Goal: Information Seeking & Learning: Check status

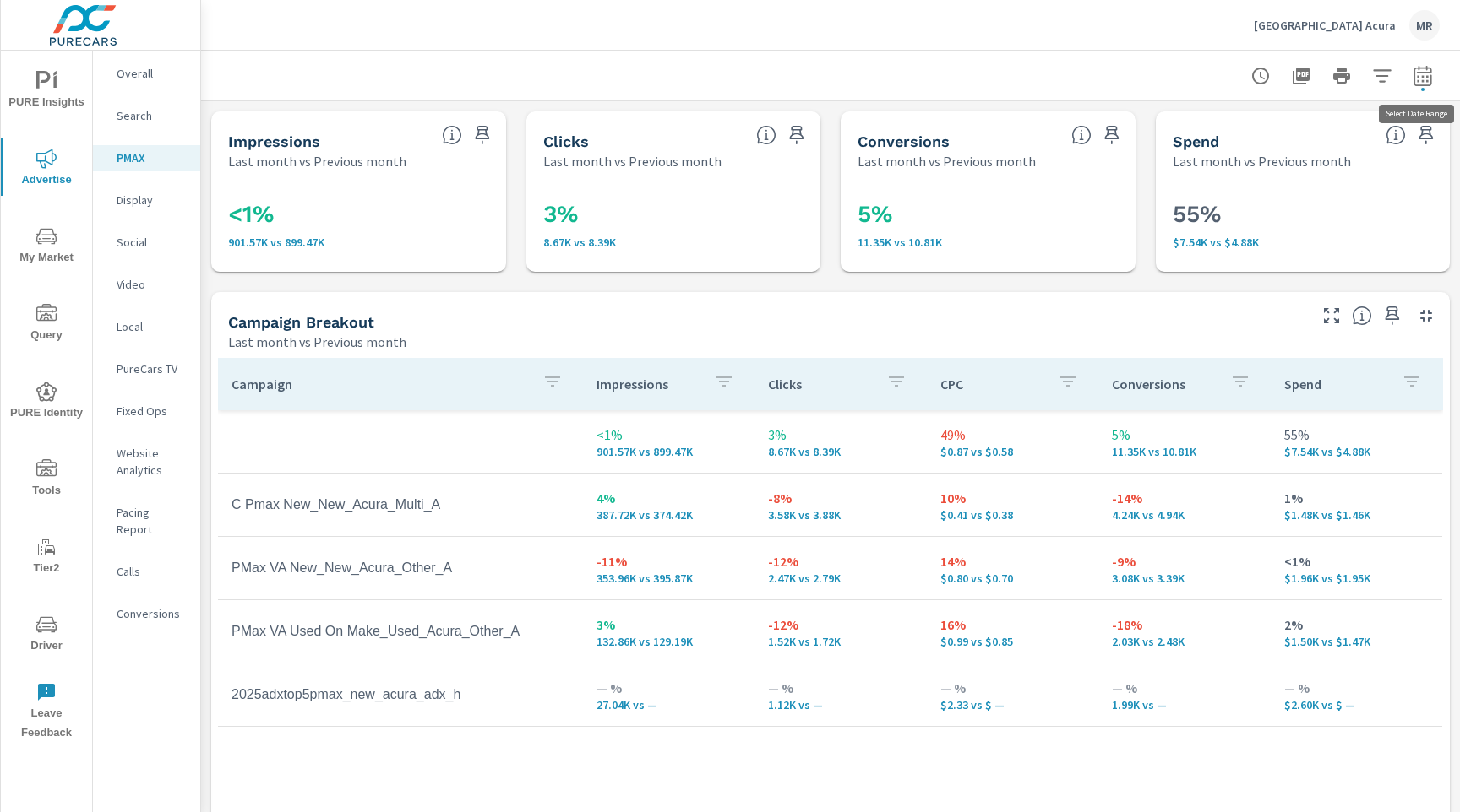
click at [1436, 77] on button "button" at bounding box center [1423, 75] width 33 height 33
select select "Last month"
select select "Previous month"
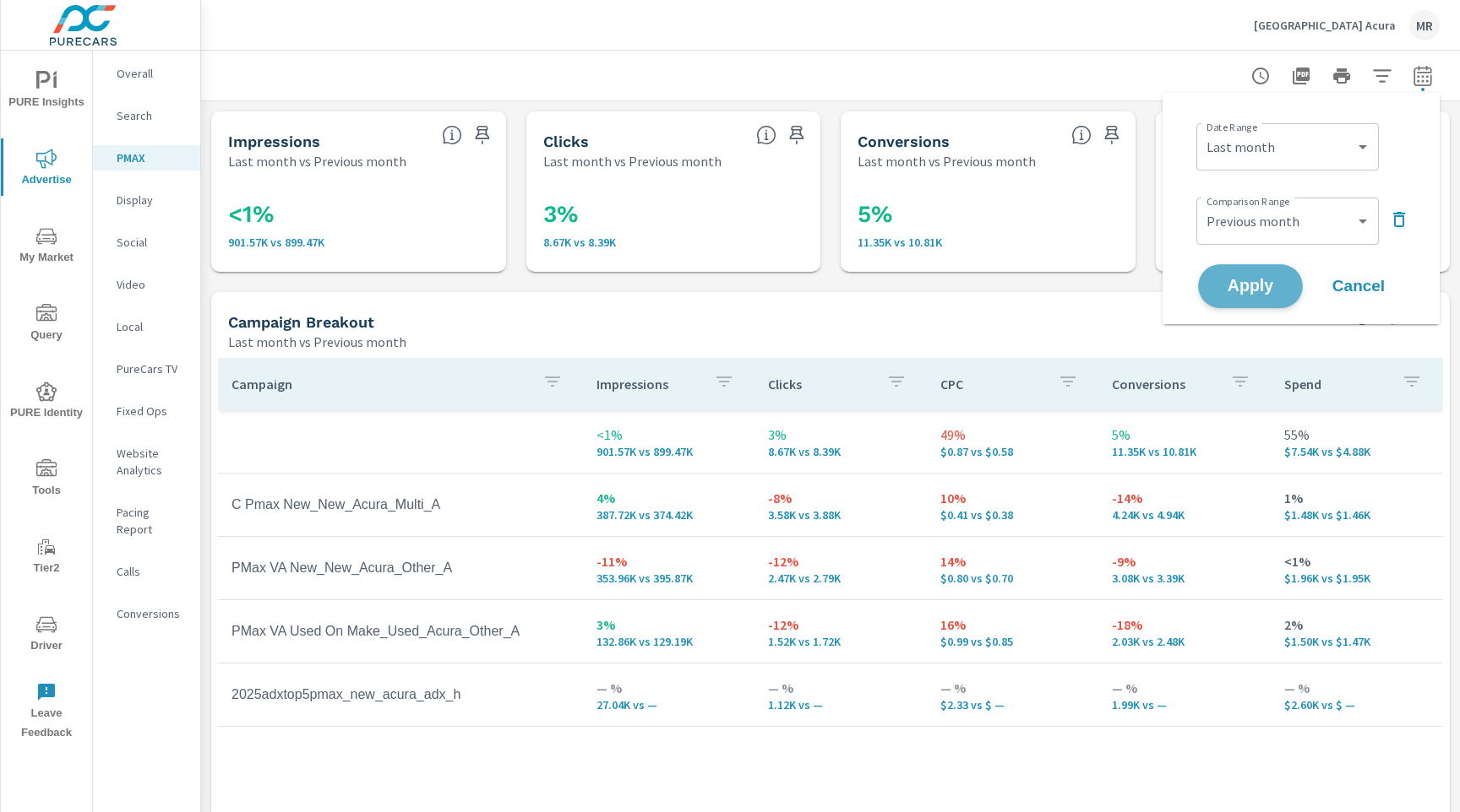
click at [1259, 293] on span "Apply" at bounding box center [1250, 286] width 70 height 16
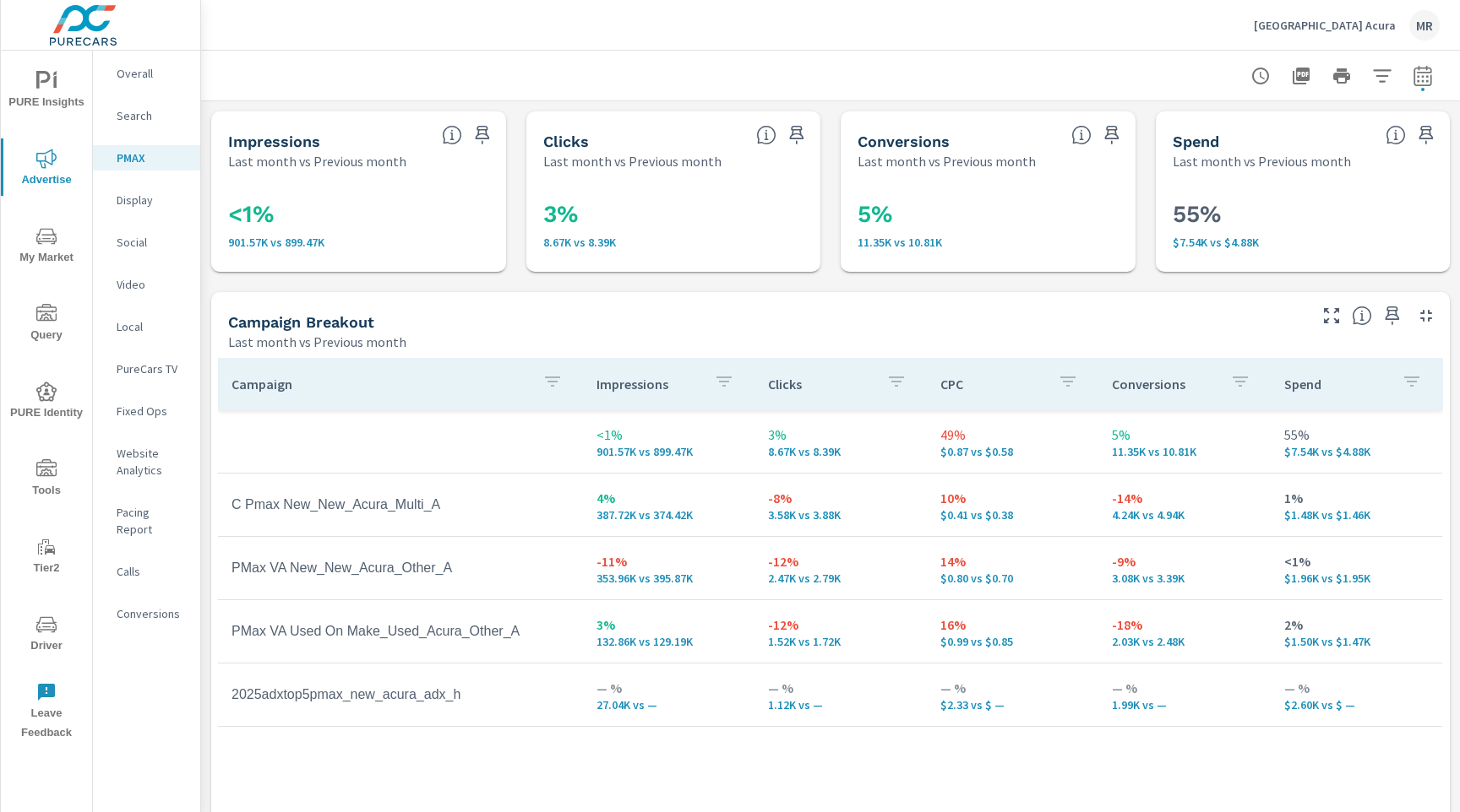
click at [778, 311] on div "Campaign Breakout Last month vs Previous month" at bounding box center [761, 321] width 1099 height 60
click at [155, 245] on p "Social" at bounding box center [152, 242] width 71 height 17
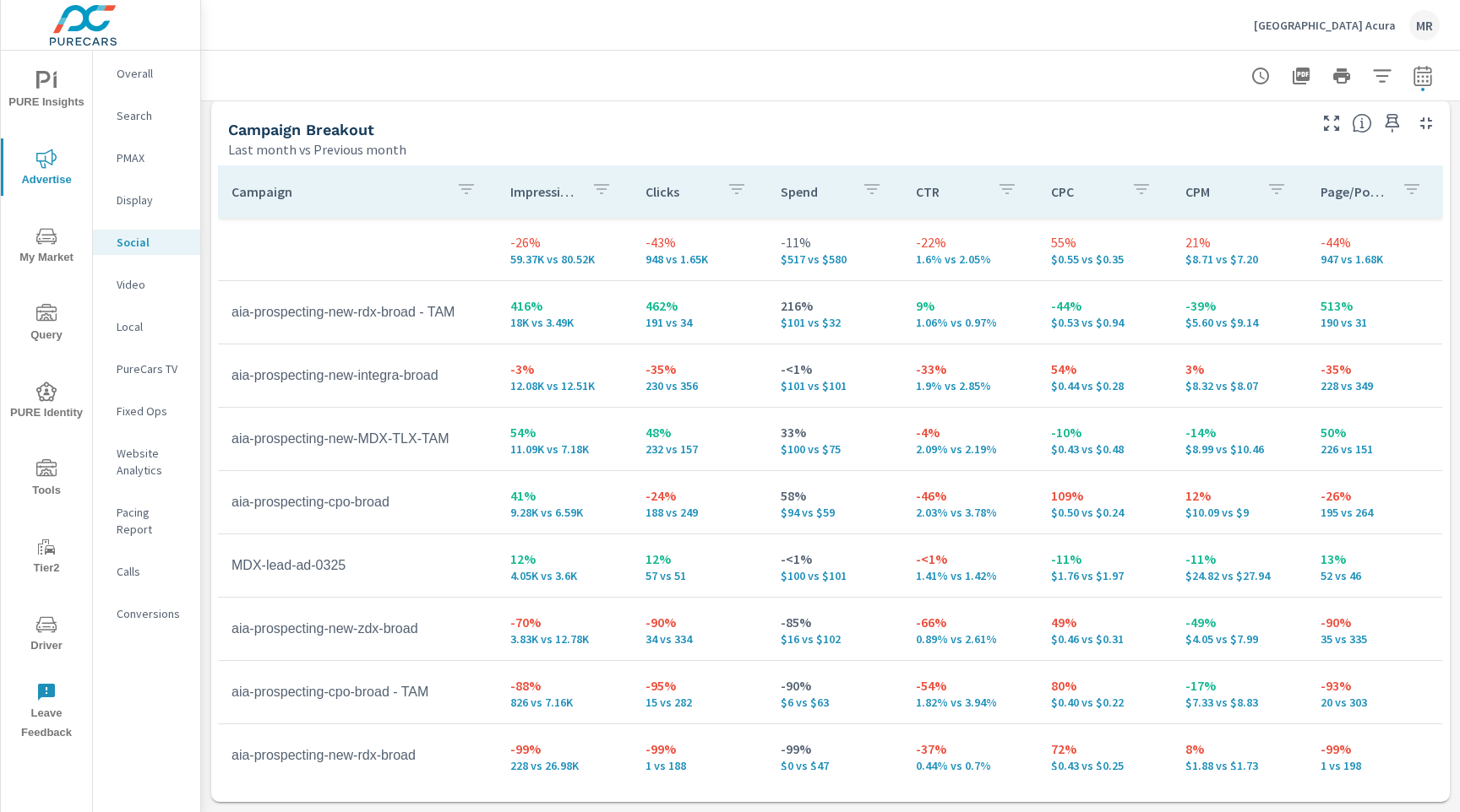
scroll to position [81, 0]
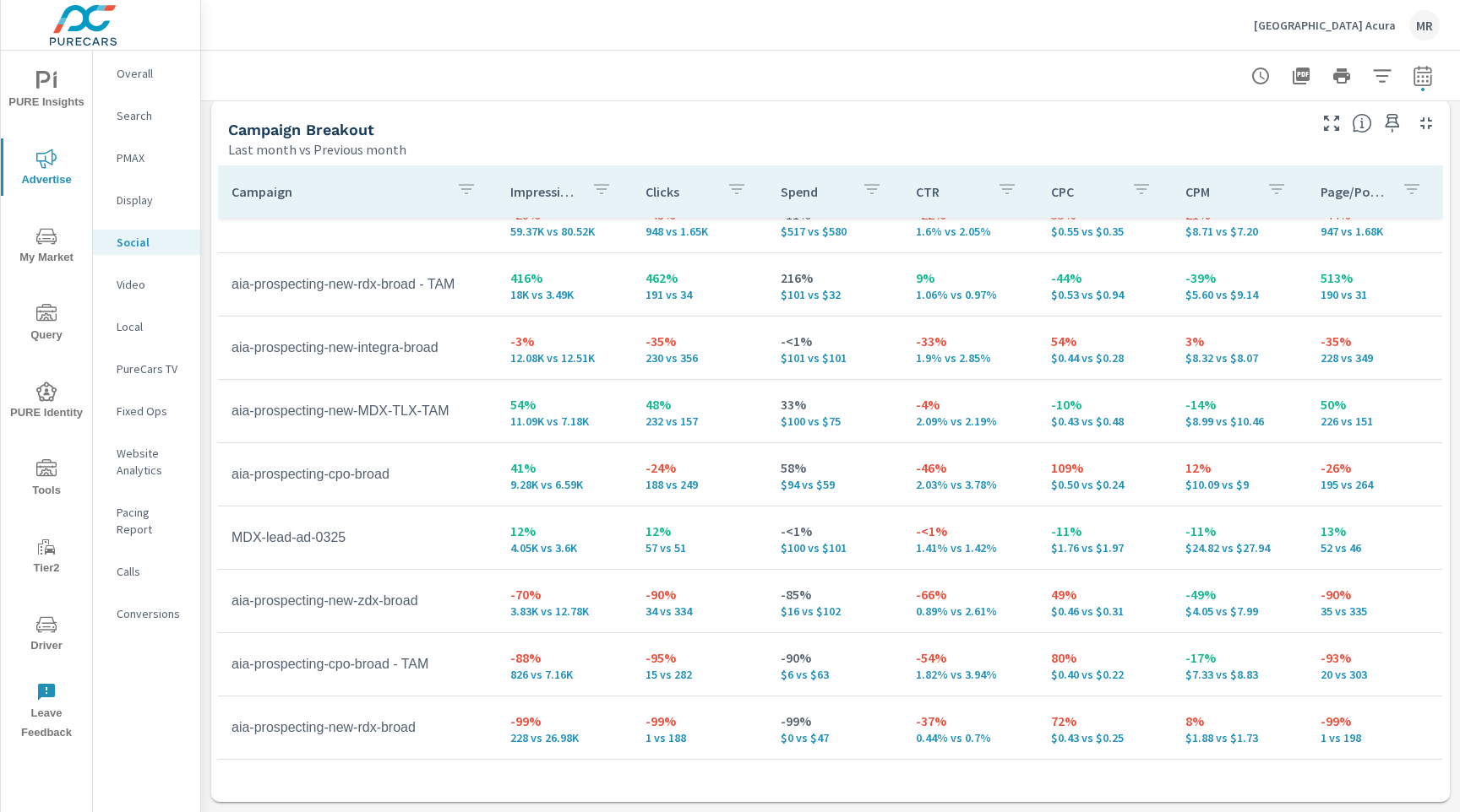
scroll to position [27, 0]
click at [141, 118] on p "Search" at bounding box center [152, 115] width 71 height 17
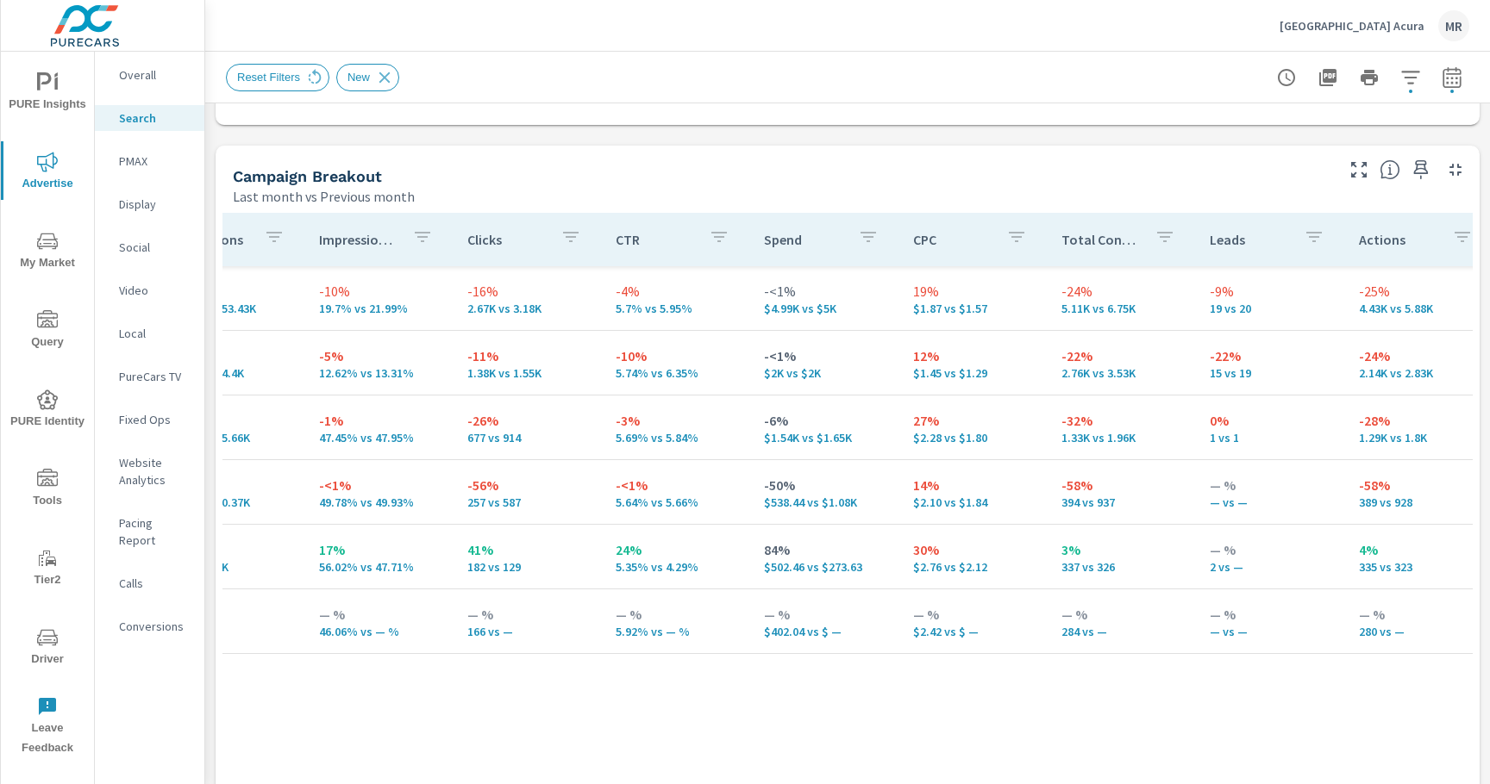
scroll to position [0, 372]
click at [154, 618] on p "Conversions" at bounding box center [155, 626] width 72 height 17
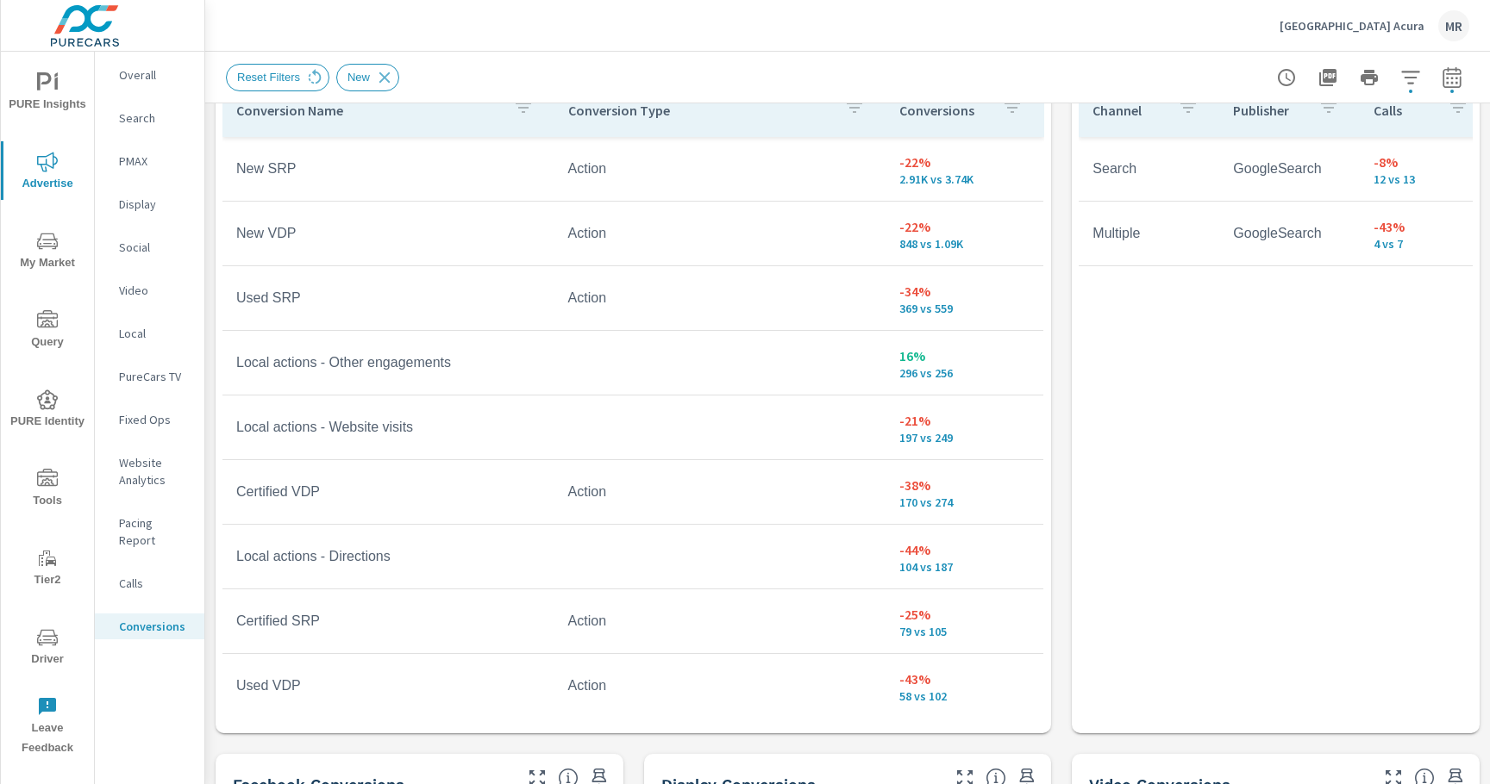
scroll to position [968, 0]
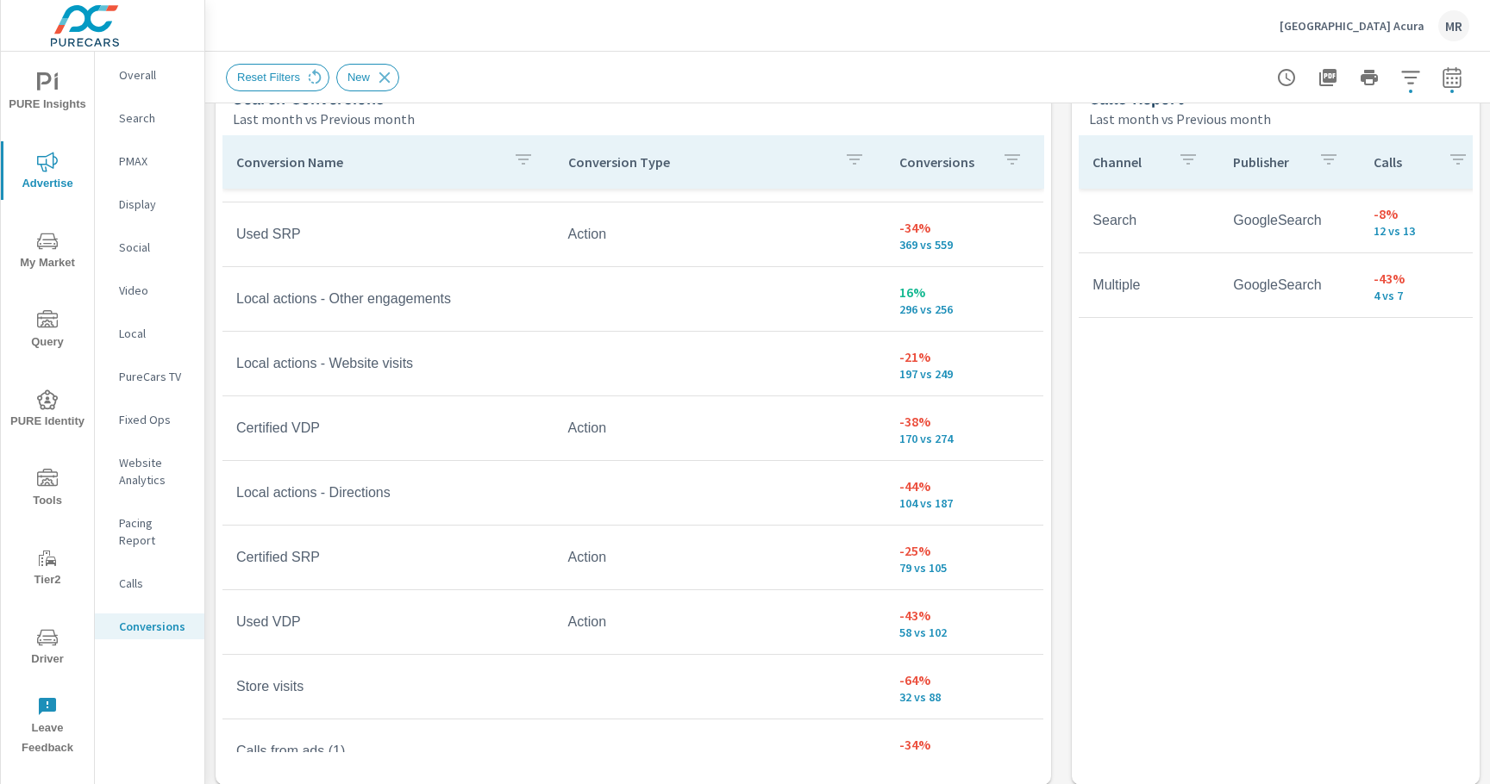
scroll to position [116, 0]
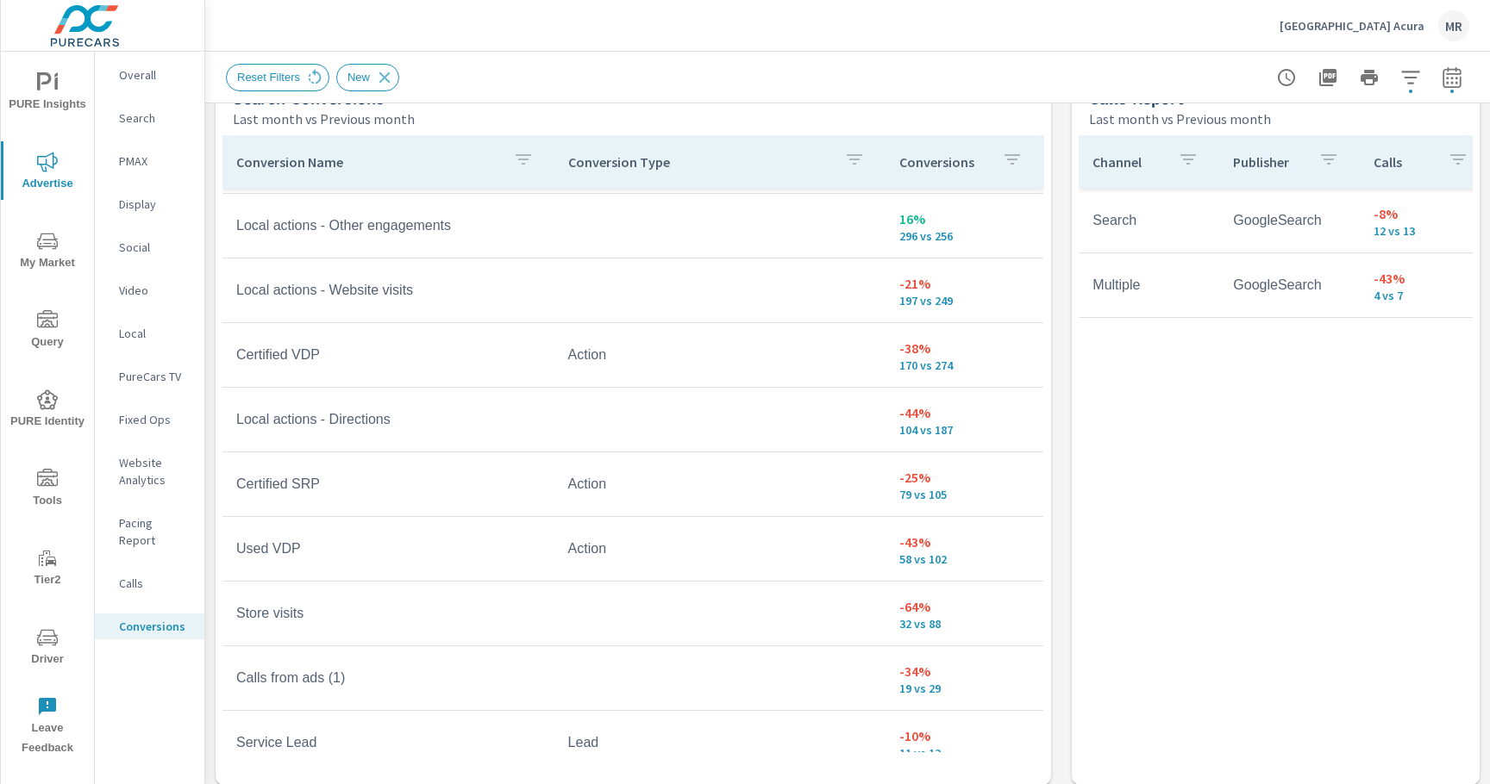
scroll to position [194, 0]
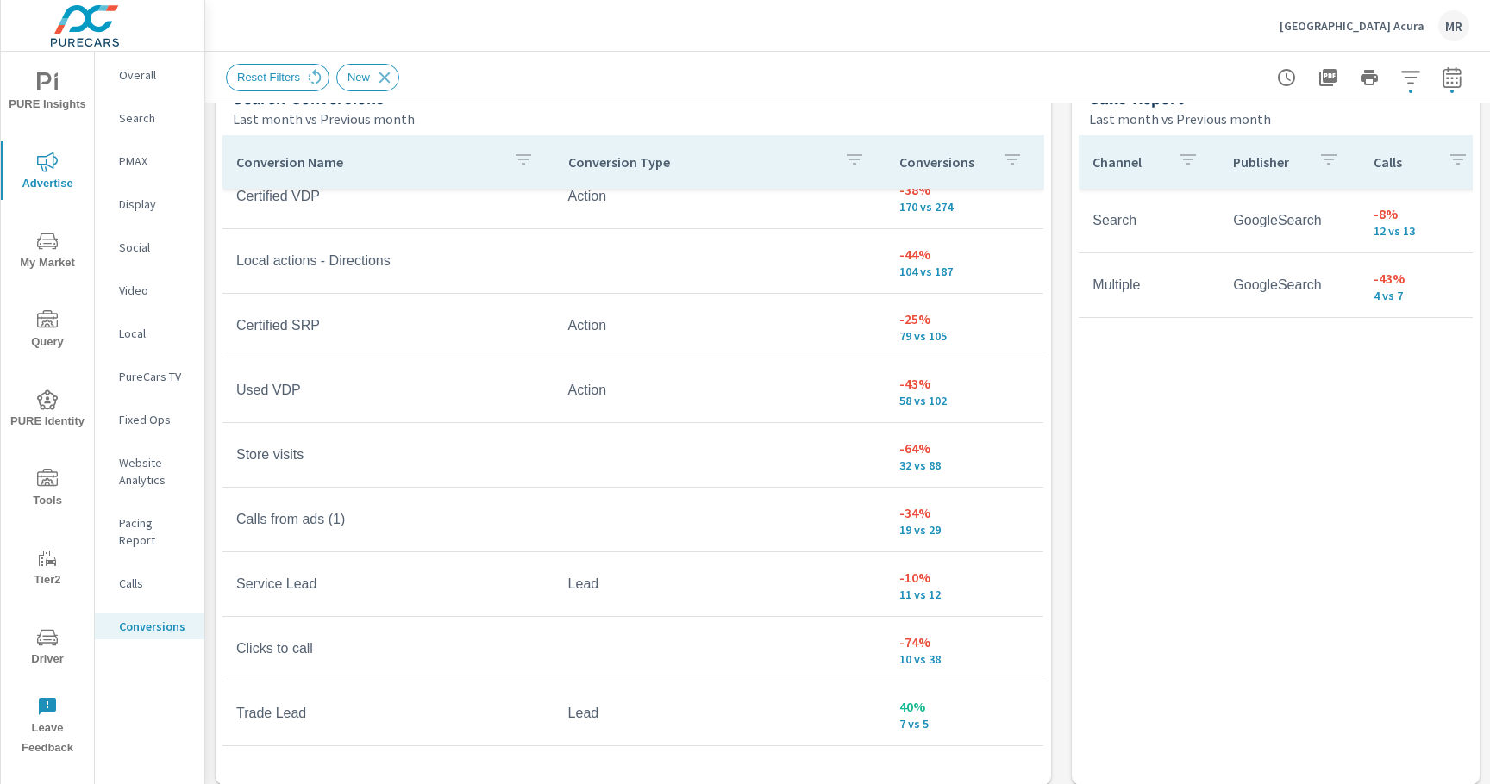
scroll to position [254, 0]
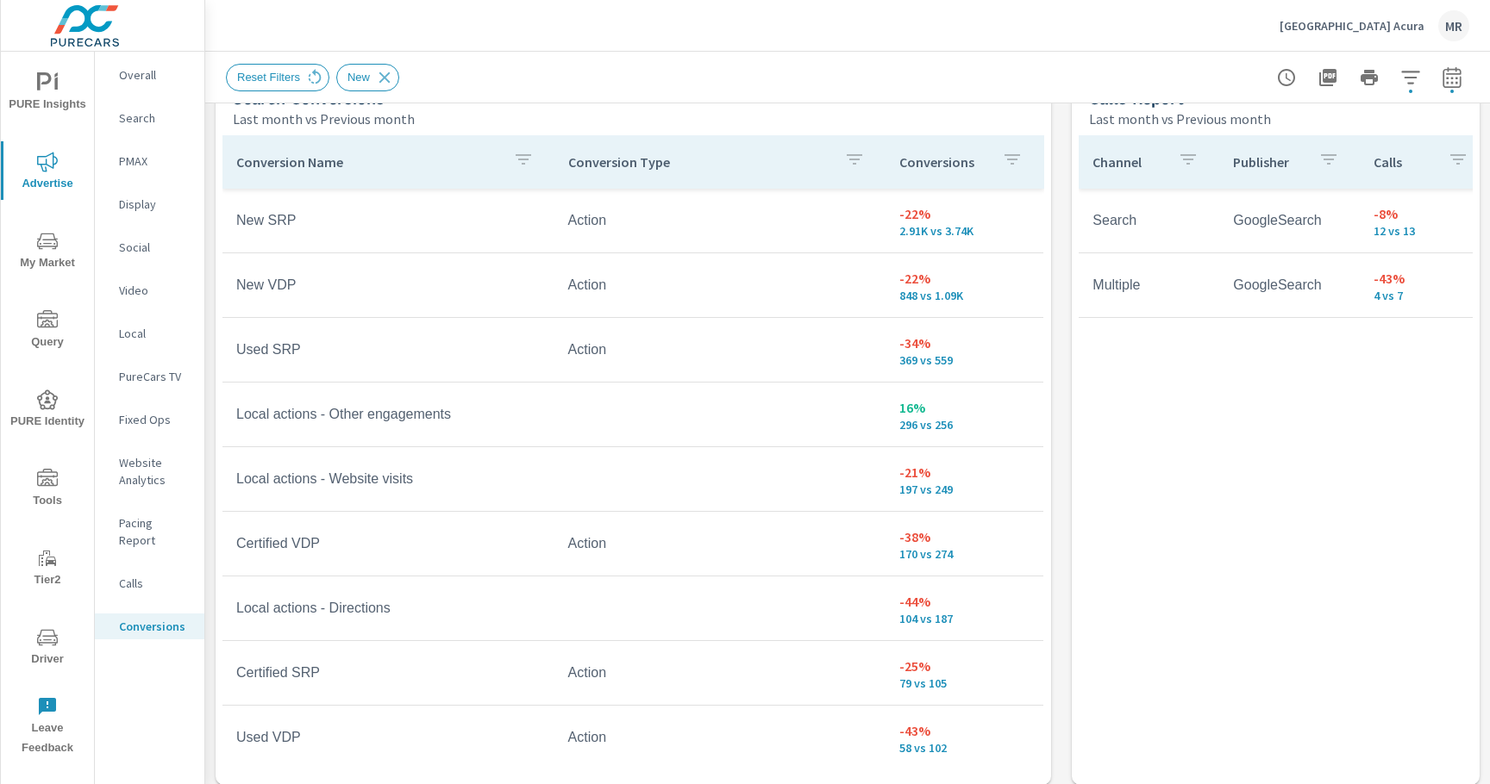
click at [138, 469] on p "Website Analytics" at bounding box center [155, 471] width 72 height 34
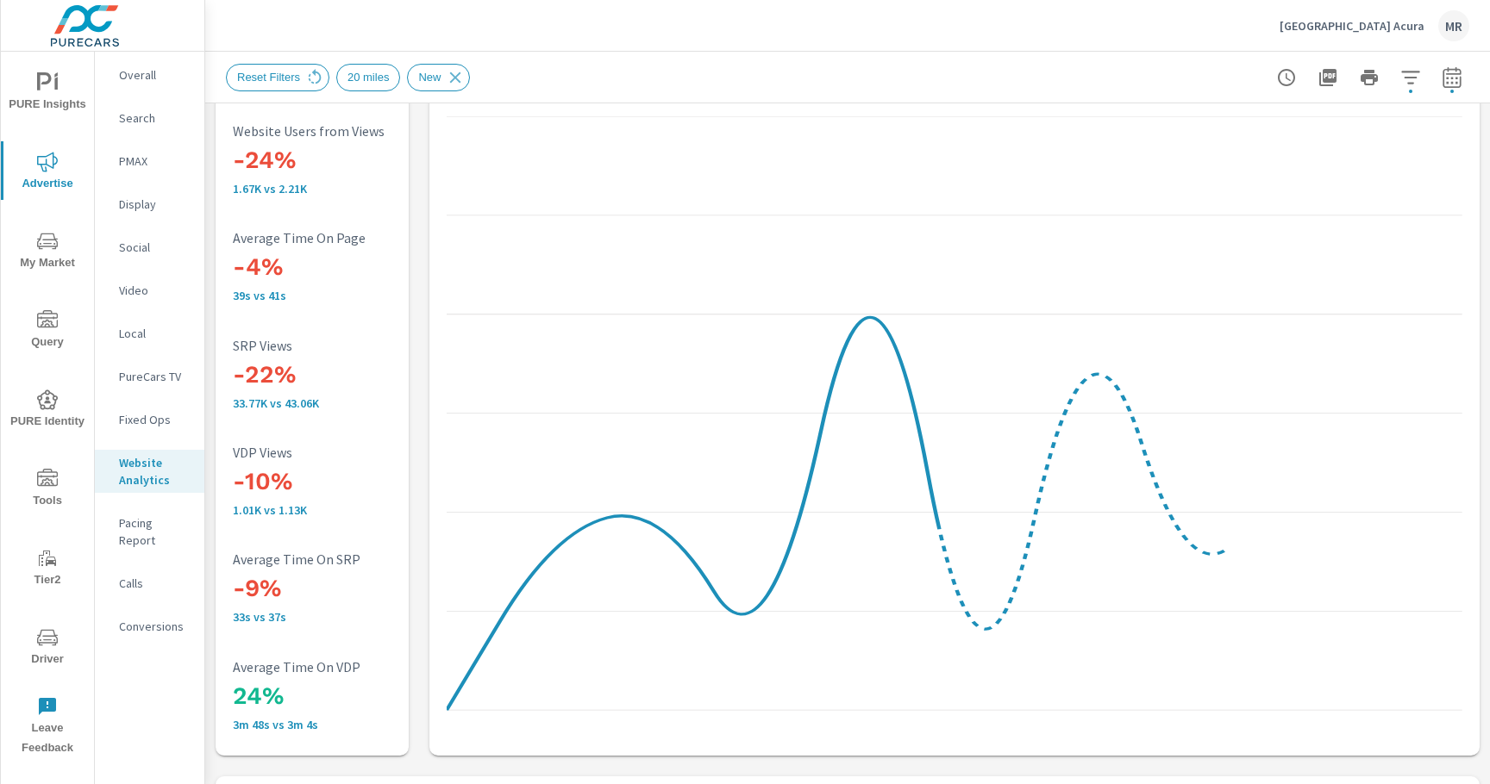
scroll to position [68, 0]
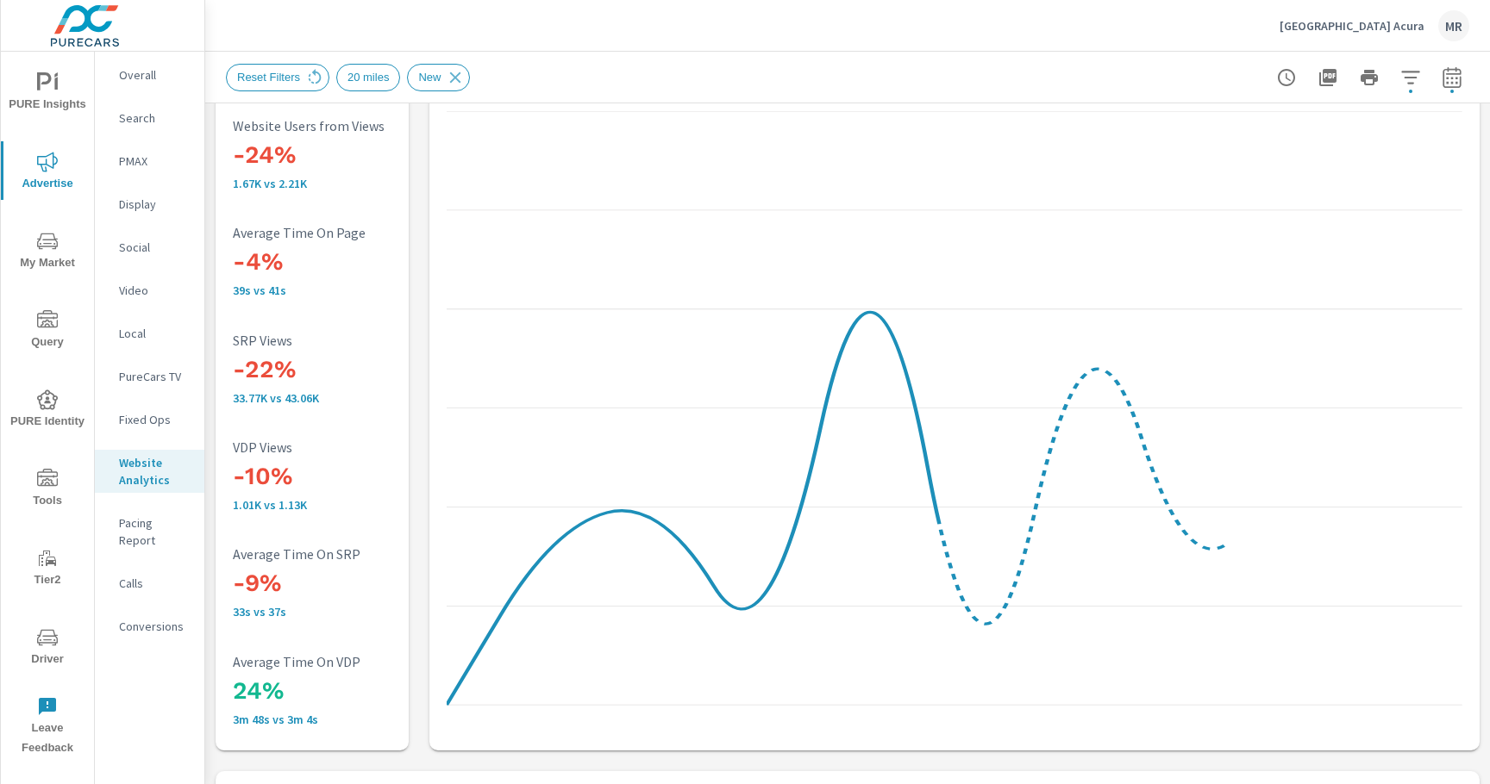
scroll to position [97, 0]
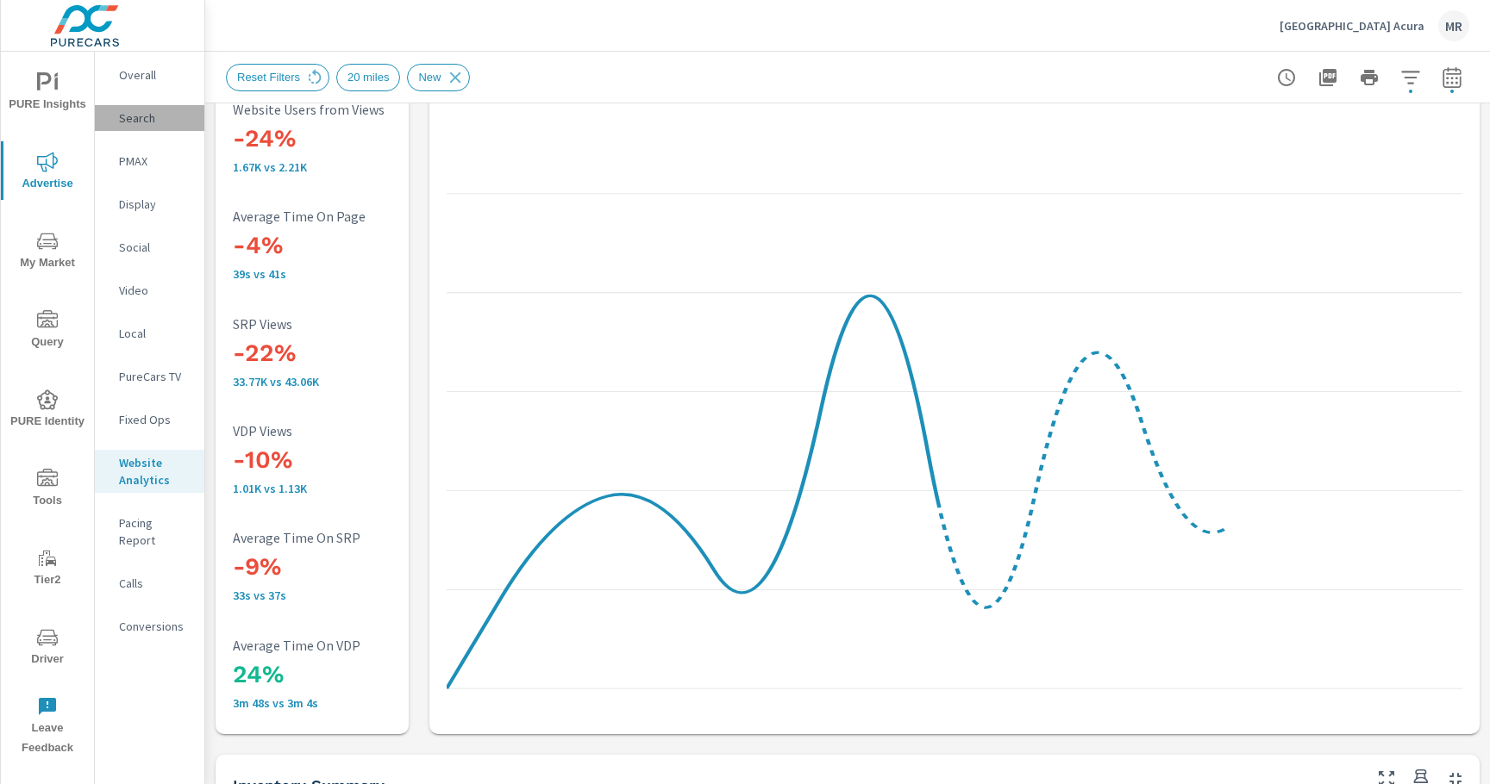
click at [160, 119] on p "Search" at bounding box center [155, 117] width 72 height 17
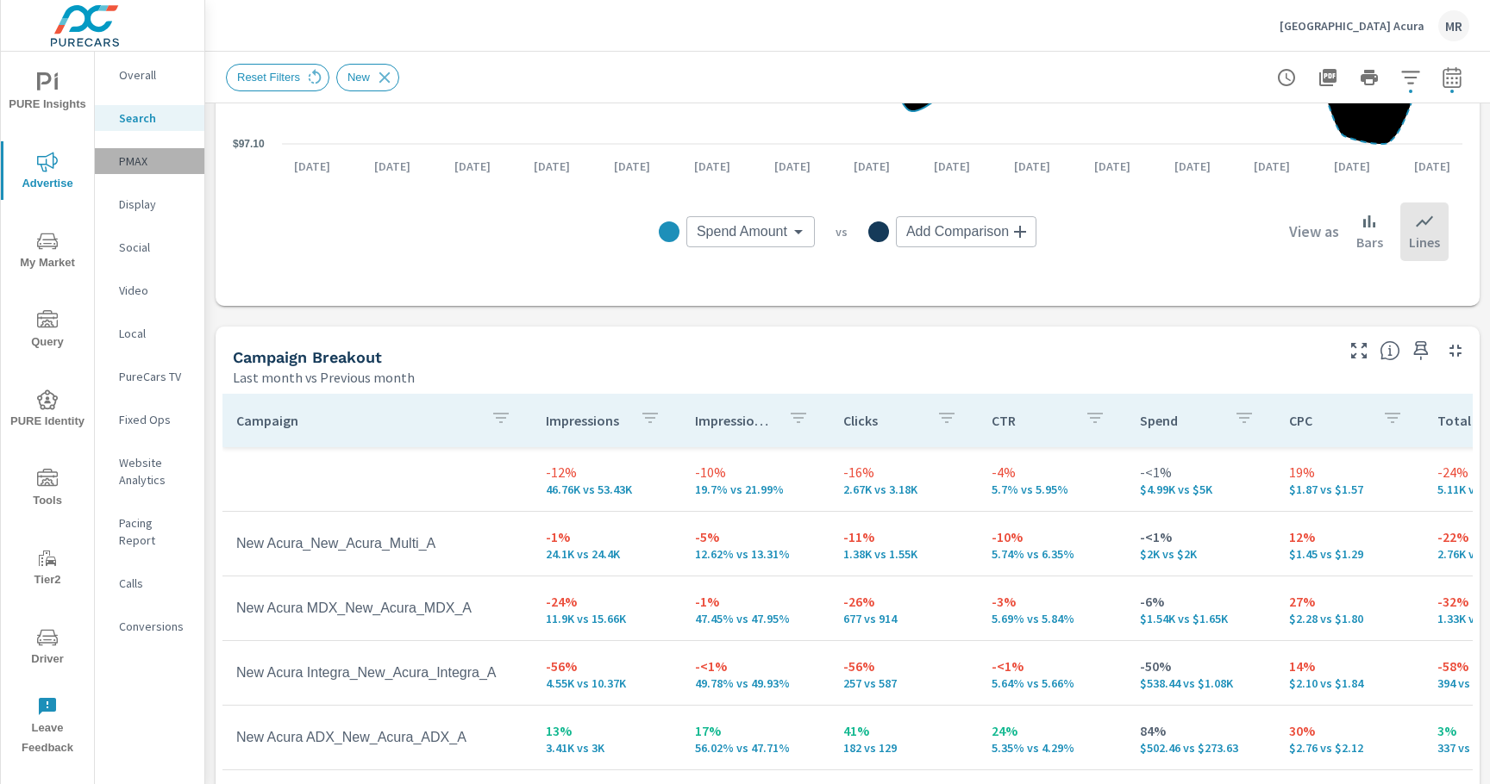
click at [146, 158] on p "PMAX" at bounding box center [155, 161] width 72 height 17
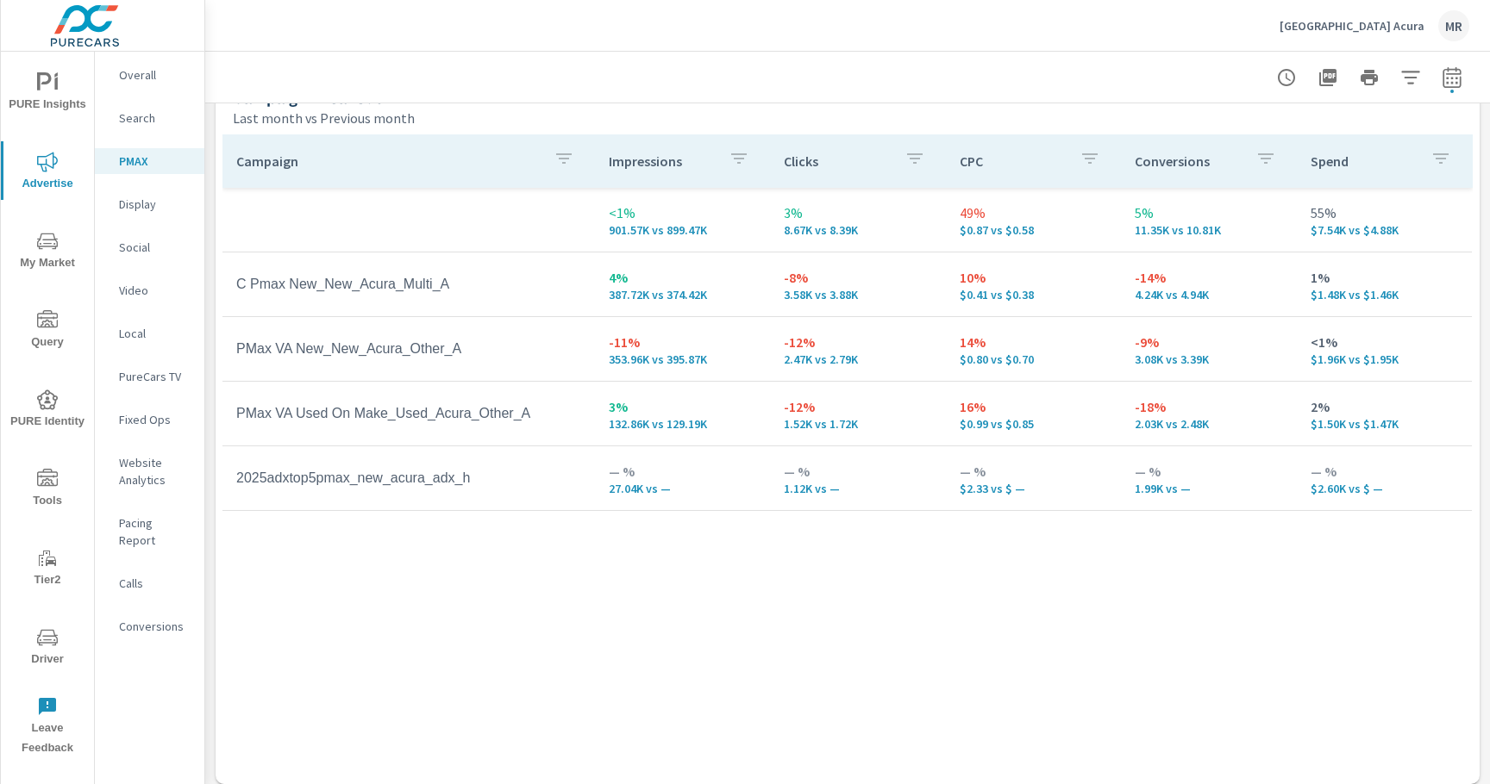
scroll to position [241, 0]
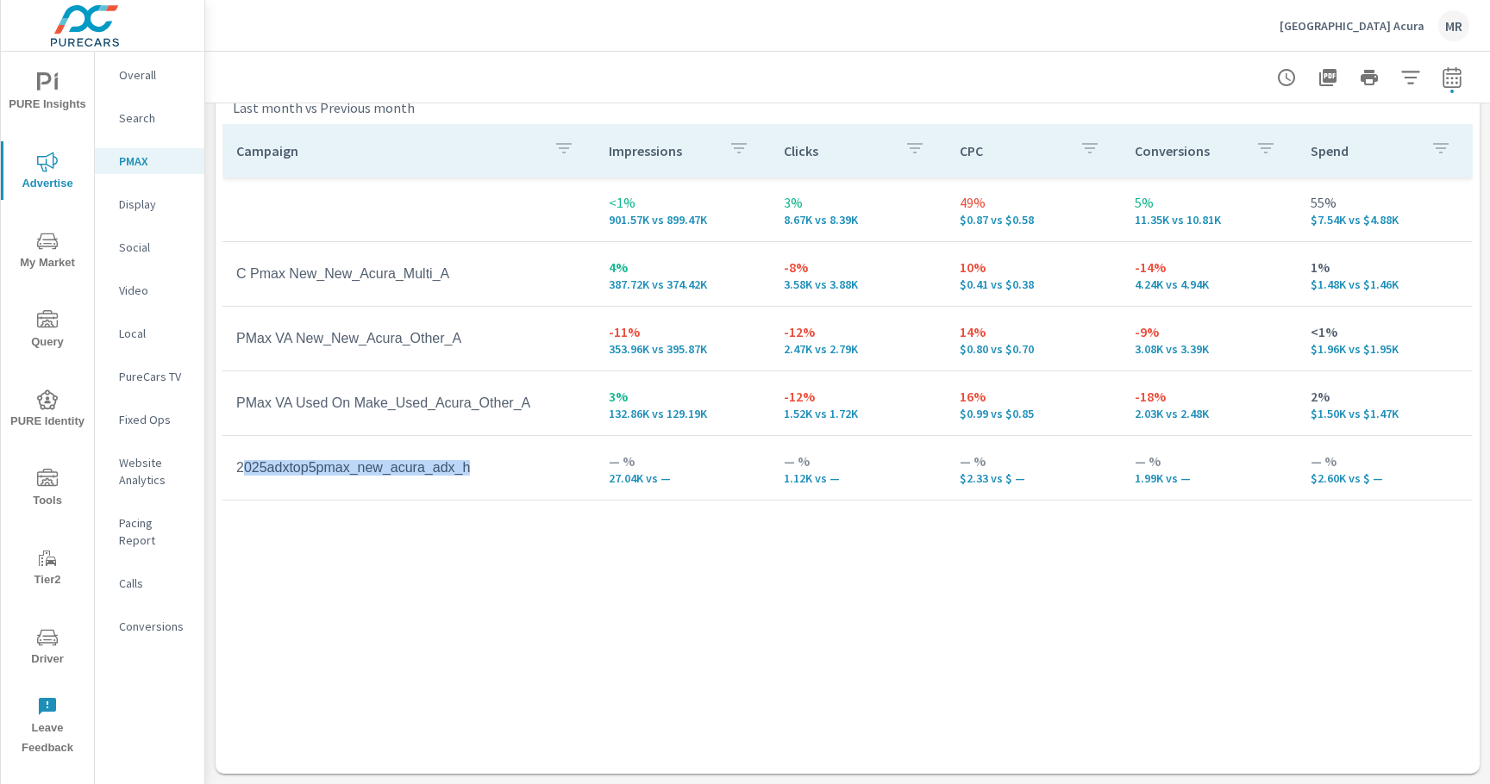
drag, startPoint x: 479, startPoint y: 470, endPoint x: 241, endPoint y: 474, distance: 238.8
click at [241, 474] on td "2025adxtop5pmax_new_acura_adx_h" at bounding box center [408, 468] width 372 height 43
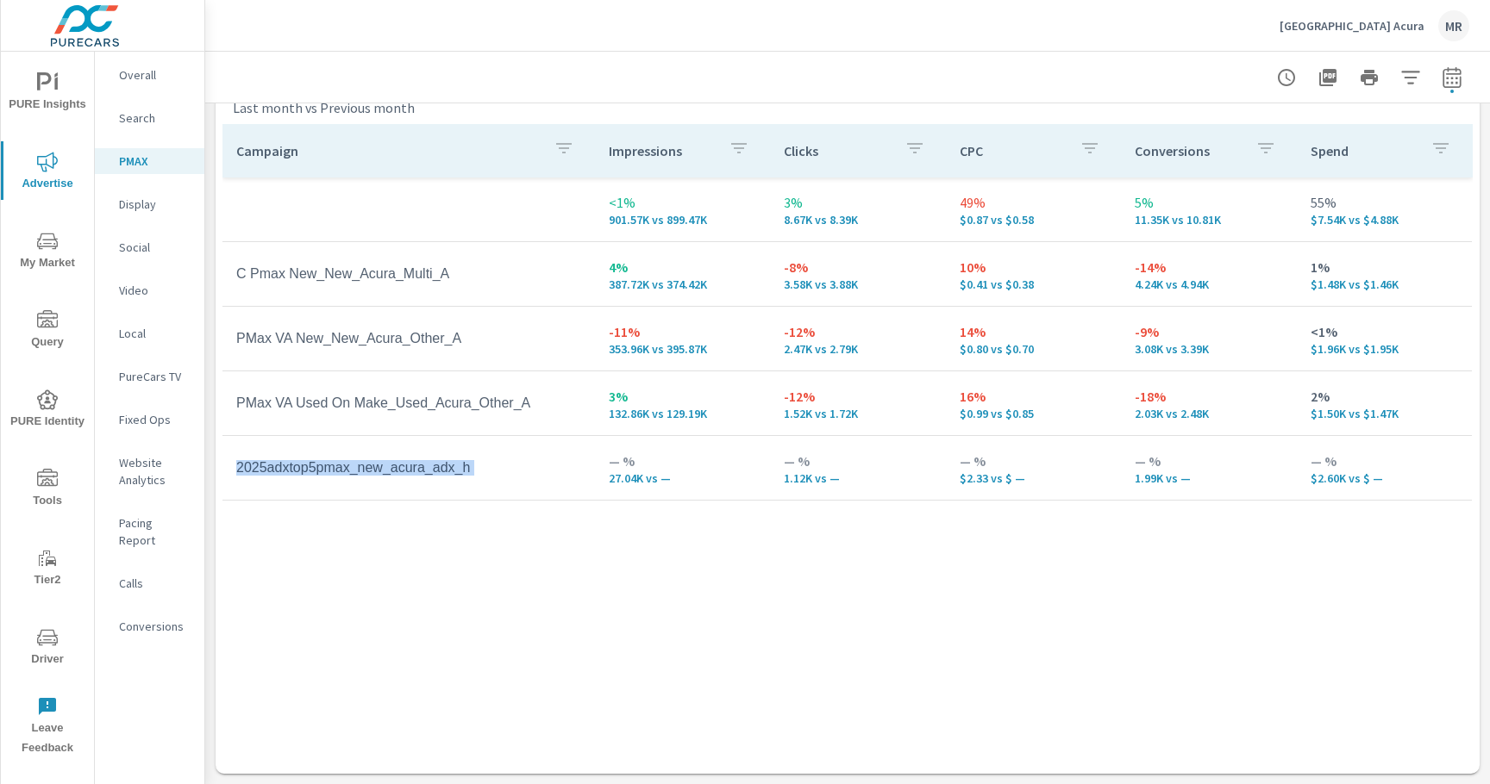
click at [242, 475] on td "2025adxtop5pmax_new_acura_adx_h" at bounding box center [408, 468] width 372 height 43
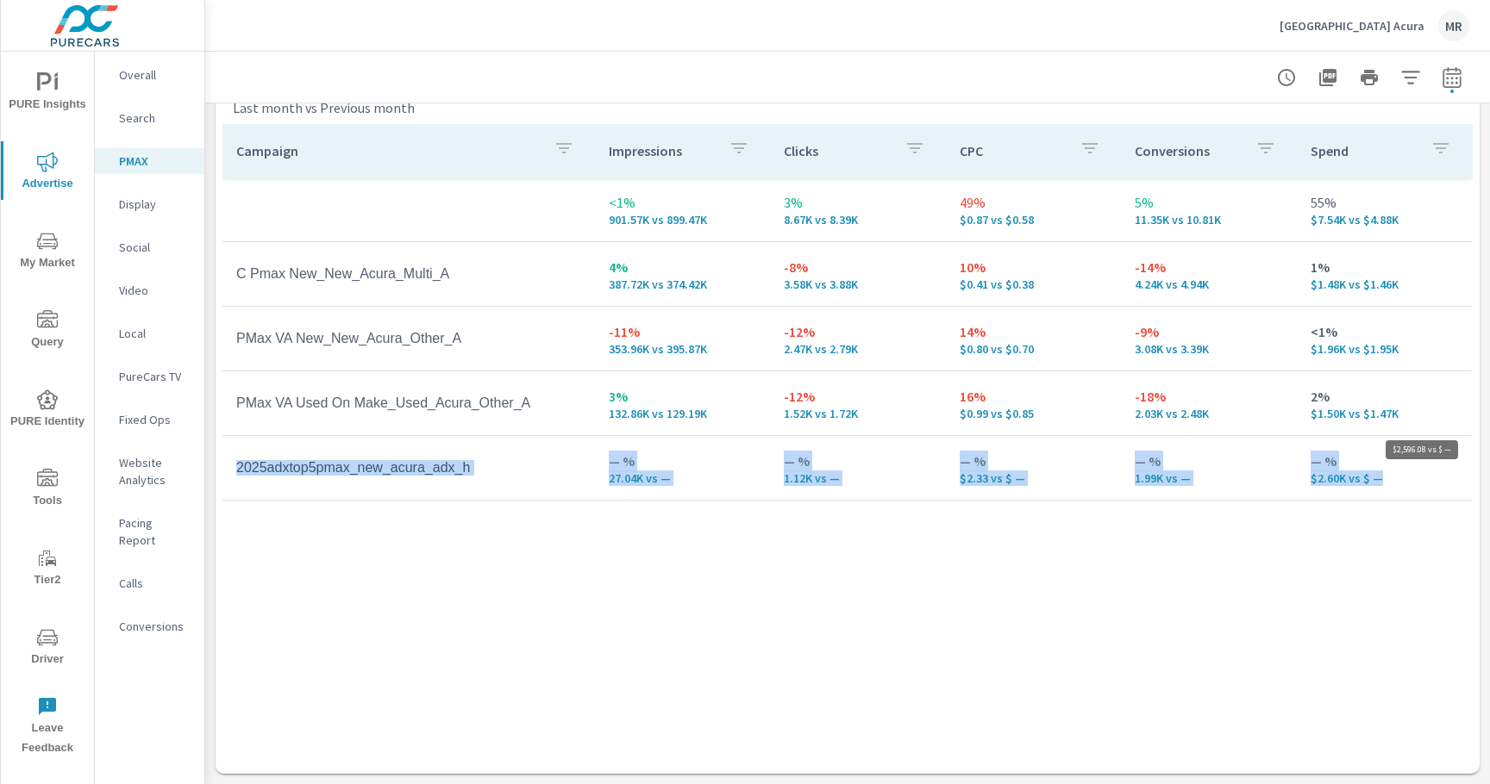
drag, startPoint x: 349, startPoint y: 471, endPoint x: 1377, endPoint y: 477, distance: 1027.6
click at [1377, 477] on tr "2025adxtop5pmax_new_acura_adx_h — % 27.04K vs — — % 1.12K vs — — % $2.33 vs $ —…" at bounding box center [846, 468] width 1249 height 65
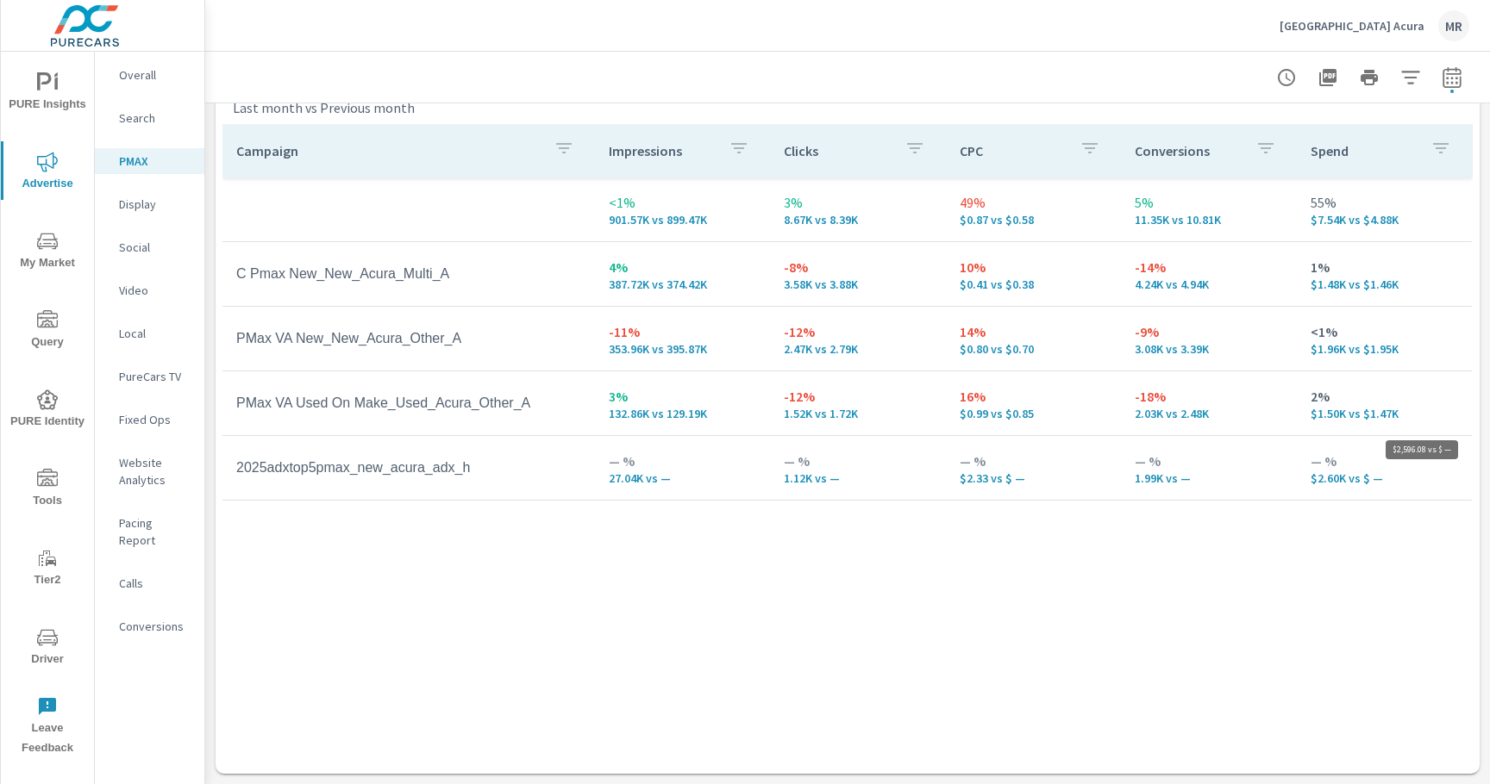
click at [1378, 476] on p "$2.60K vs $ —" at bounding box center [1383, 479] width 147 height 14
click at [969, 478] on p "$2.33 vs $ —" at bounding box center [1033, 479] width 147 height 14
click at [968, 478] on p "$2.33 vs $ —" at bounding box center [1033, 479] width 147 height 14
click at [982, 478] on p "$2.33 vs $ —" at bounding box center [1033, 479] width 147 height 14
click at [980, 478] on p "$2.33 vs $ —" at bounding box center [1033, 479] width 147 height 14
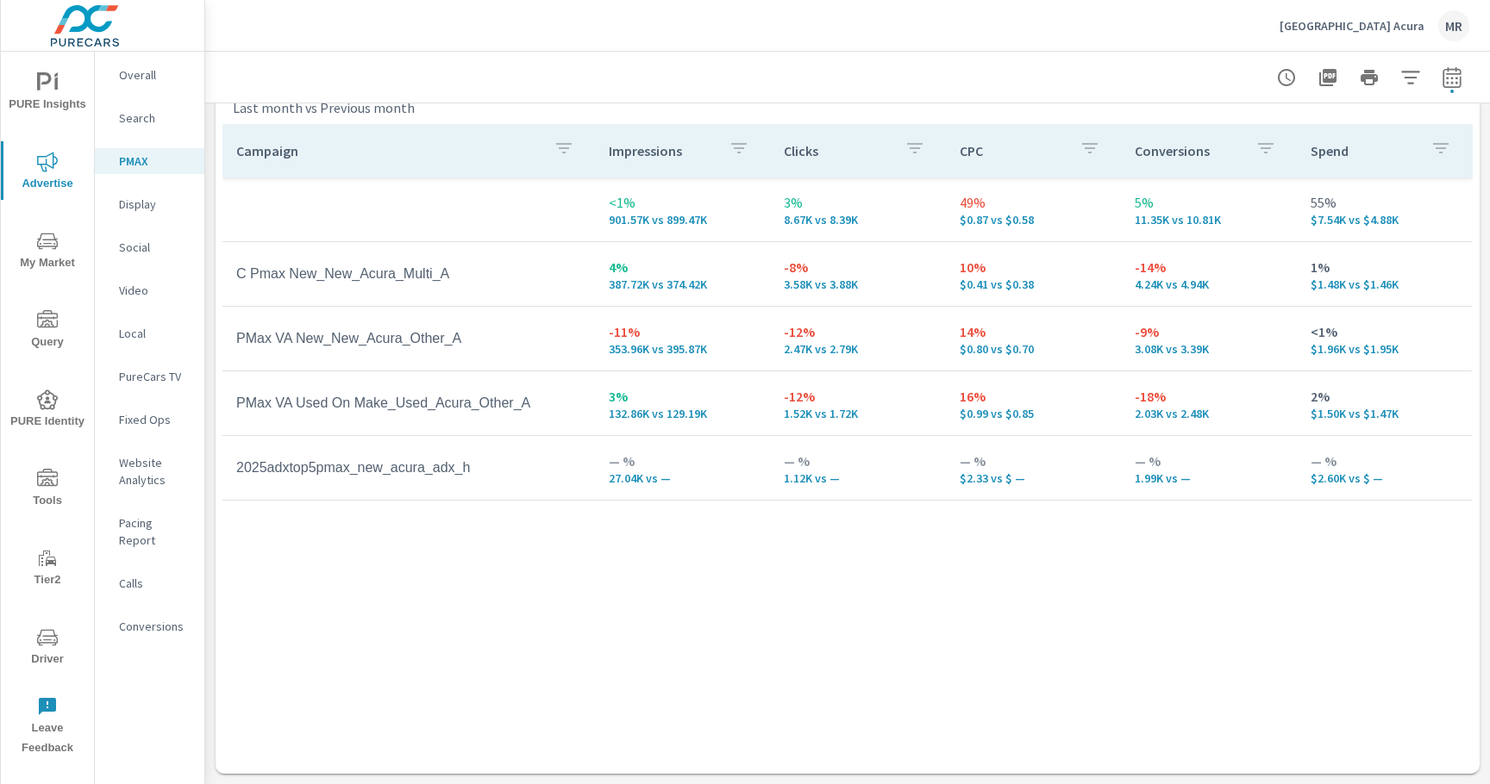
click at [470, 466] on td "2025adxtop5pmax_new_acura_adx_h" at bounding box center [408, 468] width 372 height 43
click at [159, 119] on p "Search" at bounding box center [155, 117] width 72 height 17
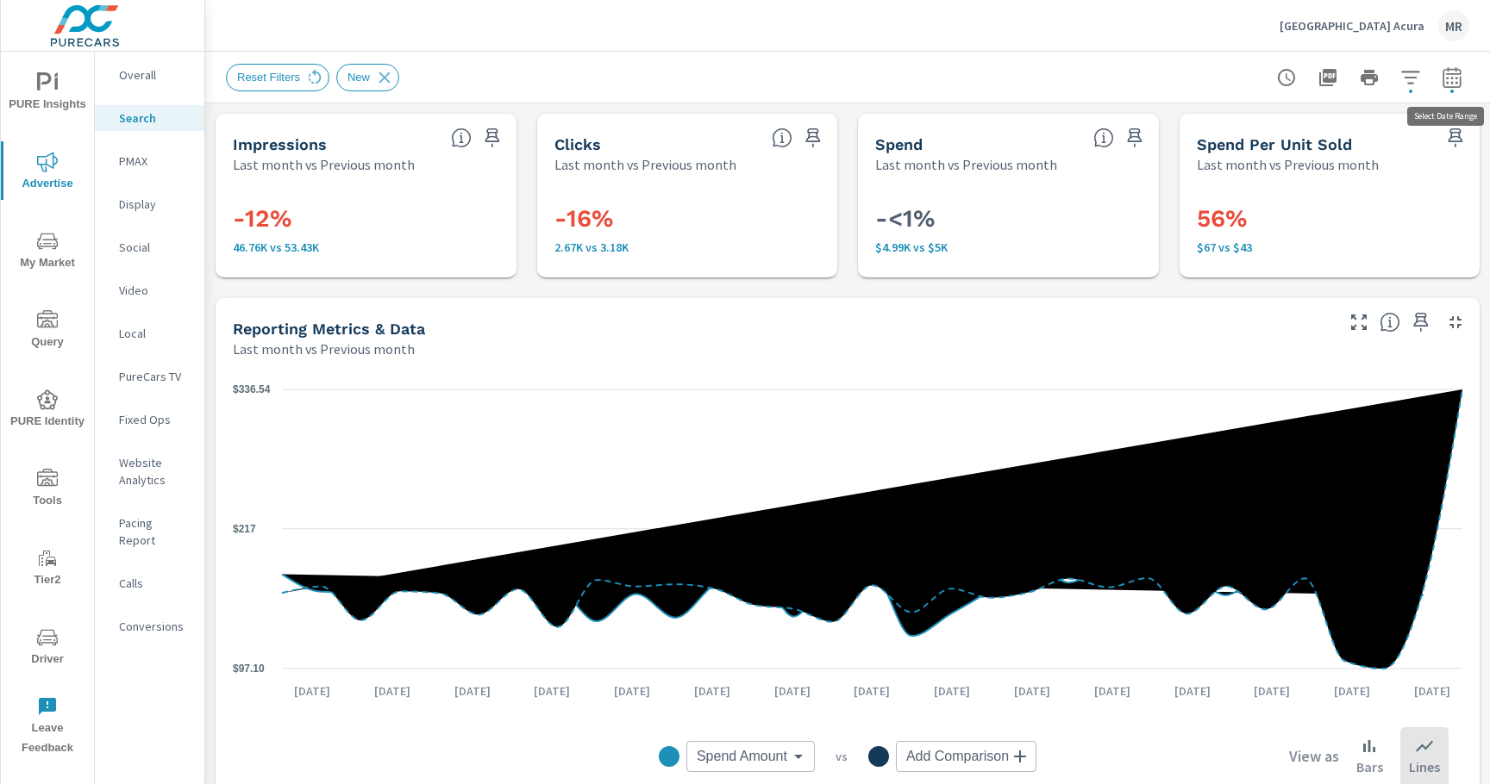
click at [1462, 78] on button "button" at bounding box center [1452, 77] width 34 height 34
select select "Last month"
select select "Previous month"
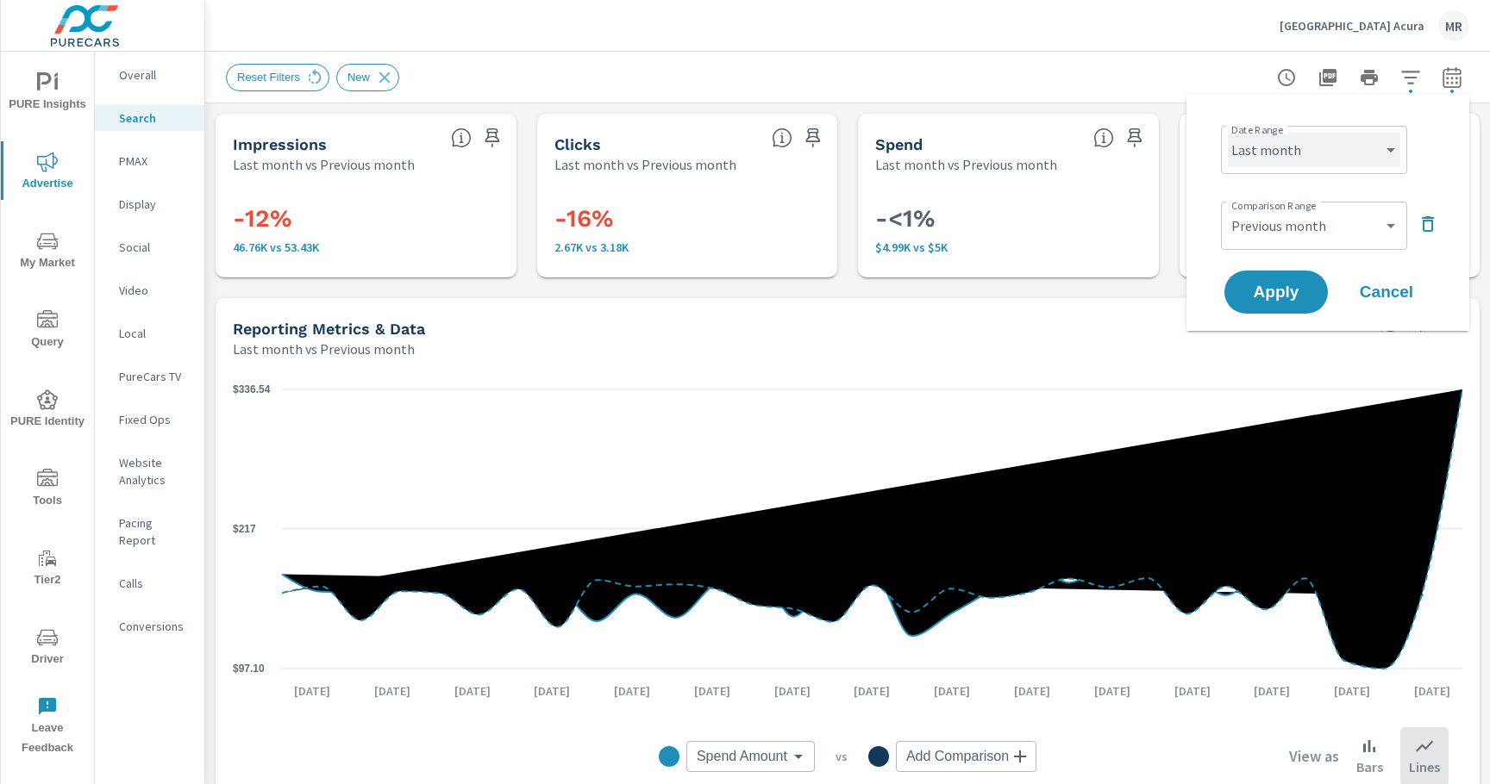
click at [1296, 144] on select "Custom [DATE] Last week Last 7 days Last 14 days Last 30 days Last 45 days Last…" at bounding box center [1314, 150] width 172 height 34
click at [1228, 133] on select "Custom [DATE] Last week Last 7 days Last 14 days Last 30 days Last 45 days Last…" at bounding box center [1314, 150] width 172 height 34
click at [1295, 215] on select "Custom Previous period Previous month Previous year" at bounding box center [1314, 226] width 172 height 34
click at [1432, 154] on div "Date Range Custom [DATE] Last week Last 7 days Last 14 days Last 30 days Last 4…" at bounding box center [1331, 148] width 221 height 59
click at [1341, 147] on select "Custom [DATE] Last week Last 7 days Last 14 days Last 30 days Last 45 days Last…" at bounding box center [1314, 150] width 172 height 34
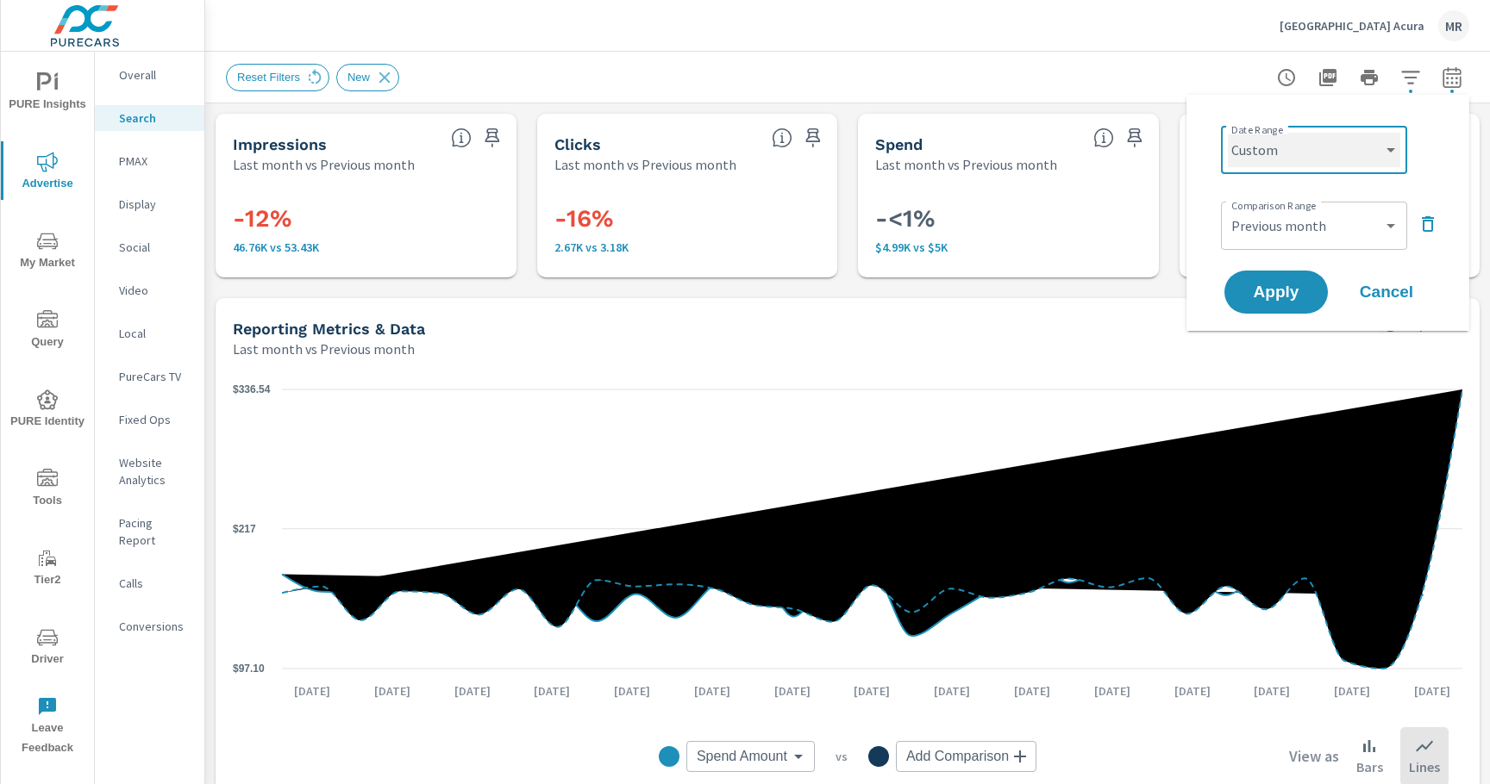
click at [1228, 133] on select "Custom [DATE] Last week Last 7 days Last 14 days Last 30 days Last 45 days Last…" at bounding box center [1314, 150] width 172 height 34
select select "custom"
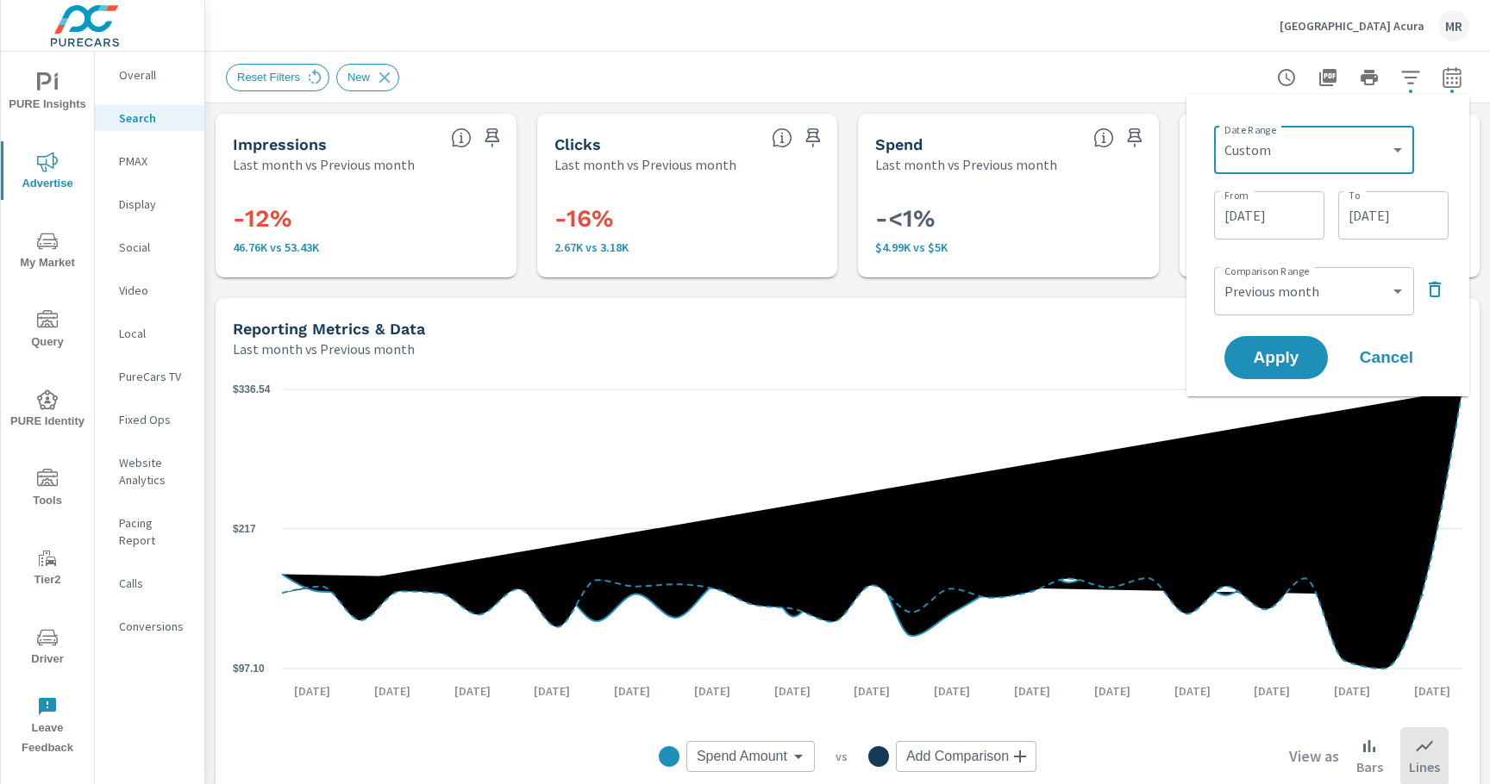
click at [1266, 196] on div "[DATE] From" at bounding box center [1269, 215] width 110 height 48
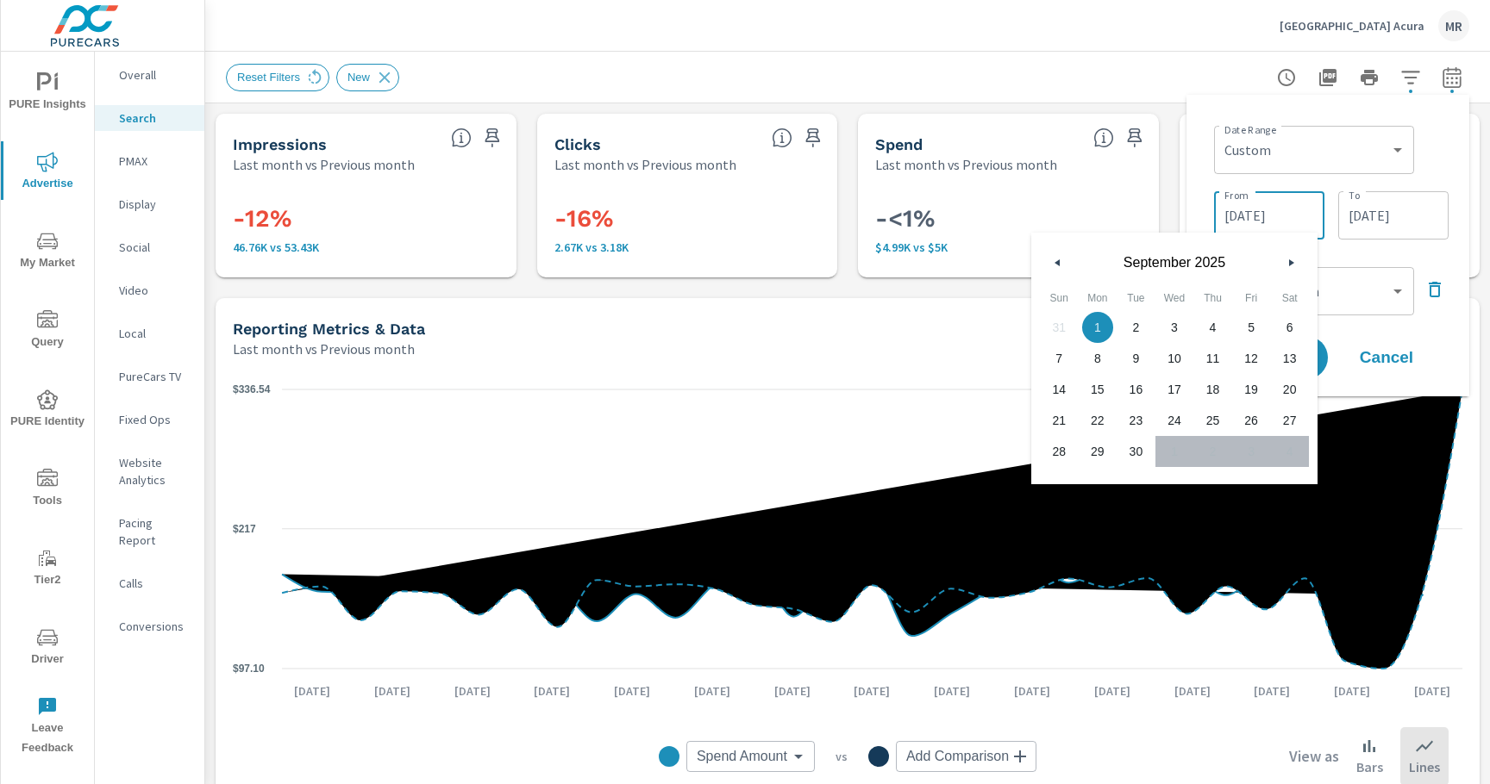
click at [1253, 216] on input "[DATE]" at bounding box center [1269, 215] width 97 height 34
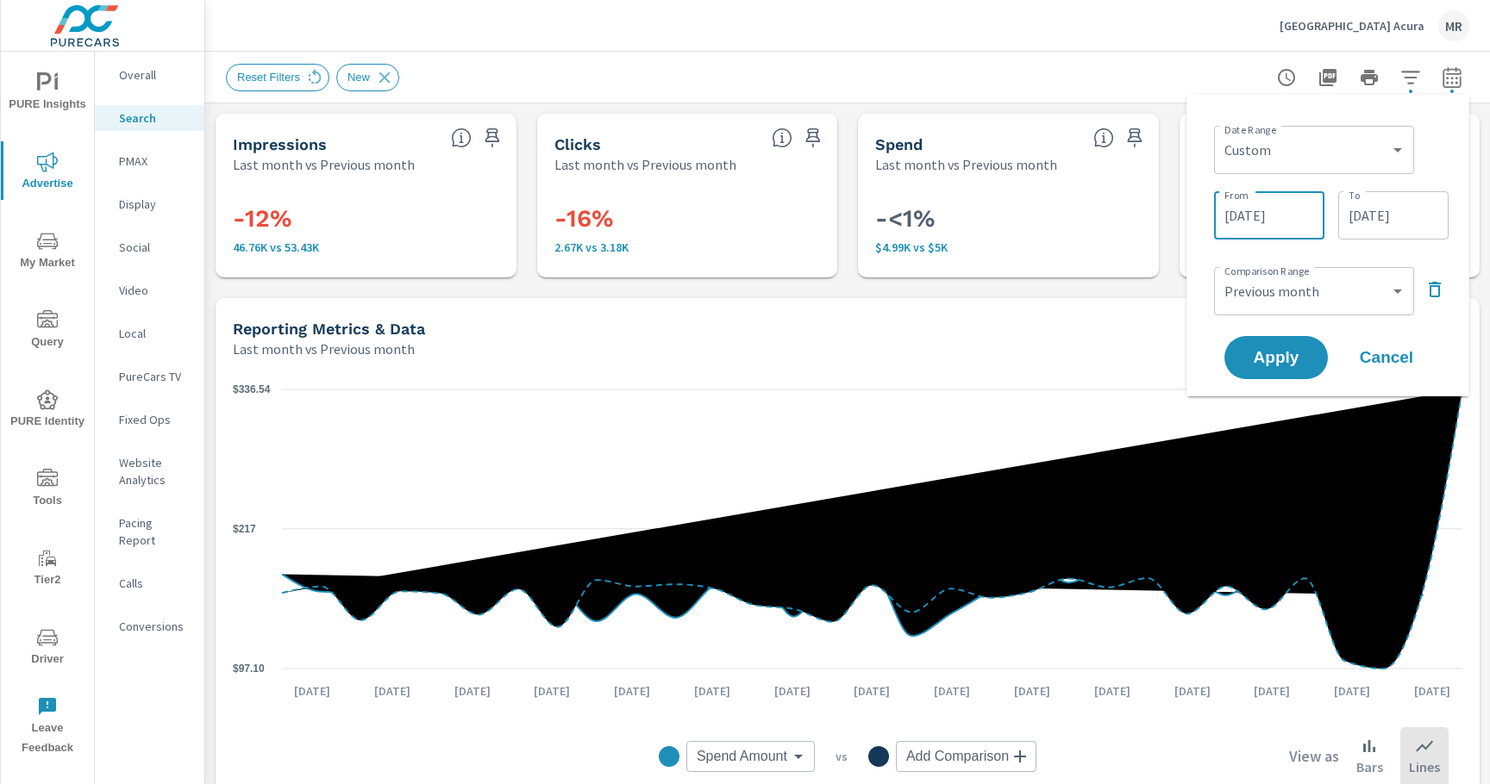
click at [1245, 212] on input "[DATE]" at bounding box center [1269, 215] width 97 height 34
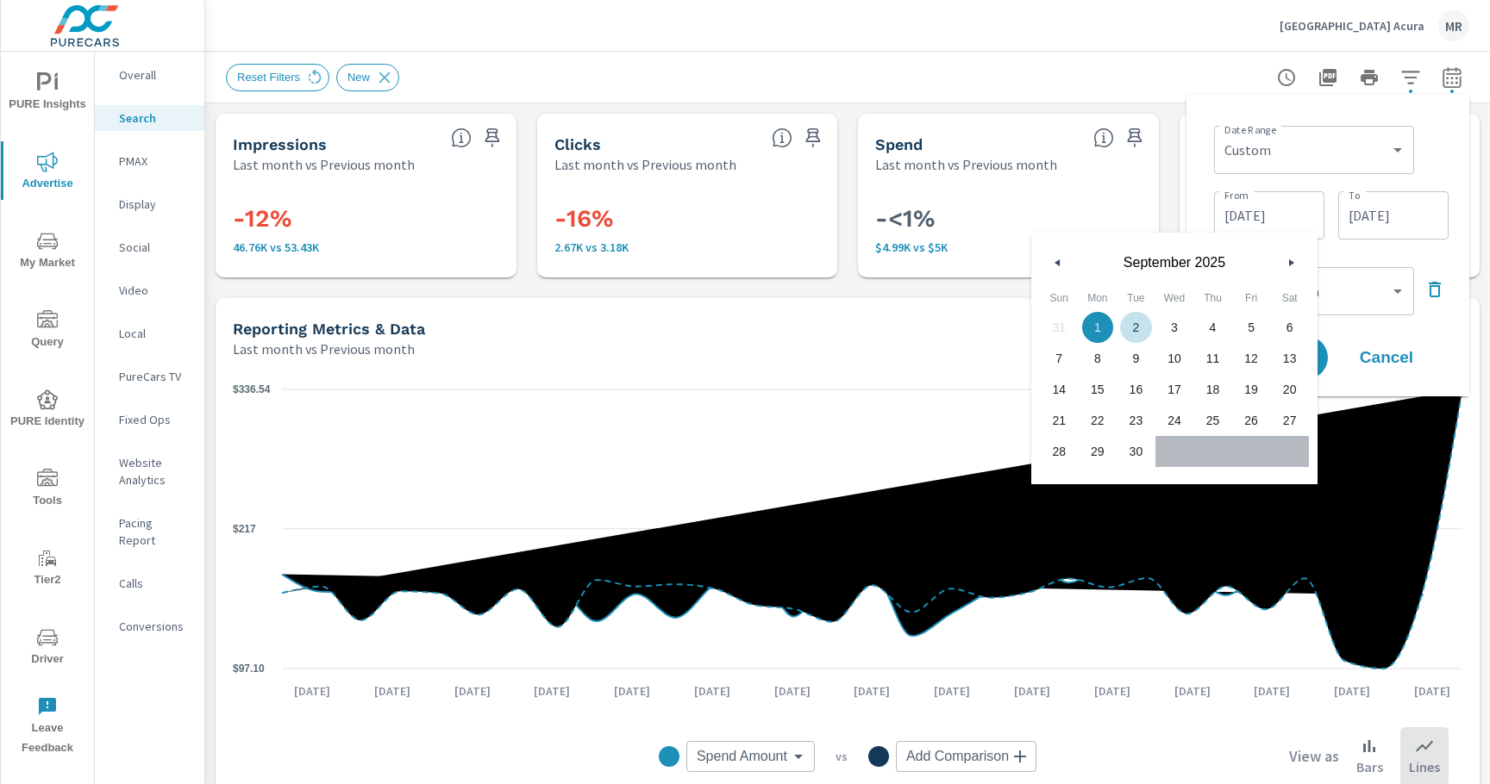
click at [1053, 265] on icon "button" at bounding box center [1055, 262] width 9 height 7
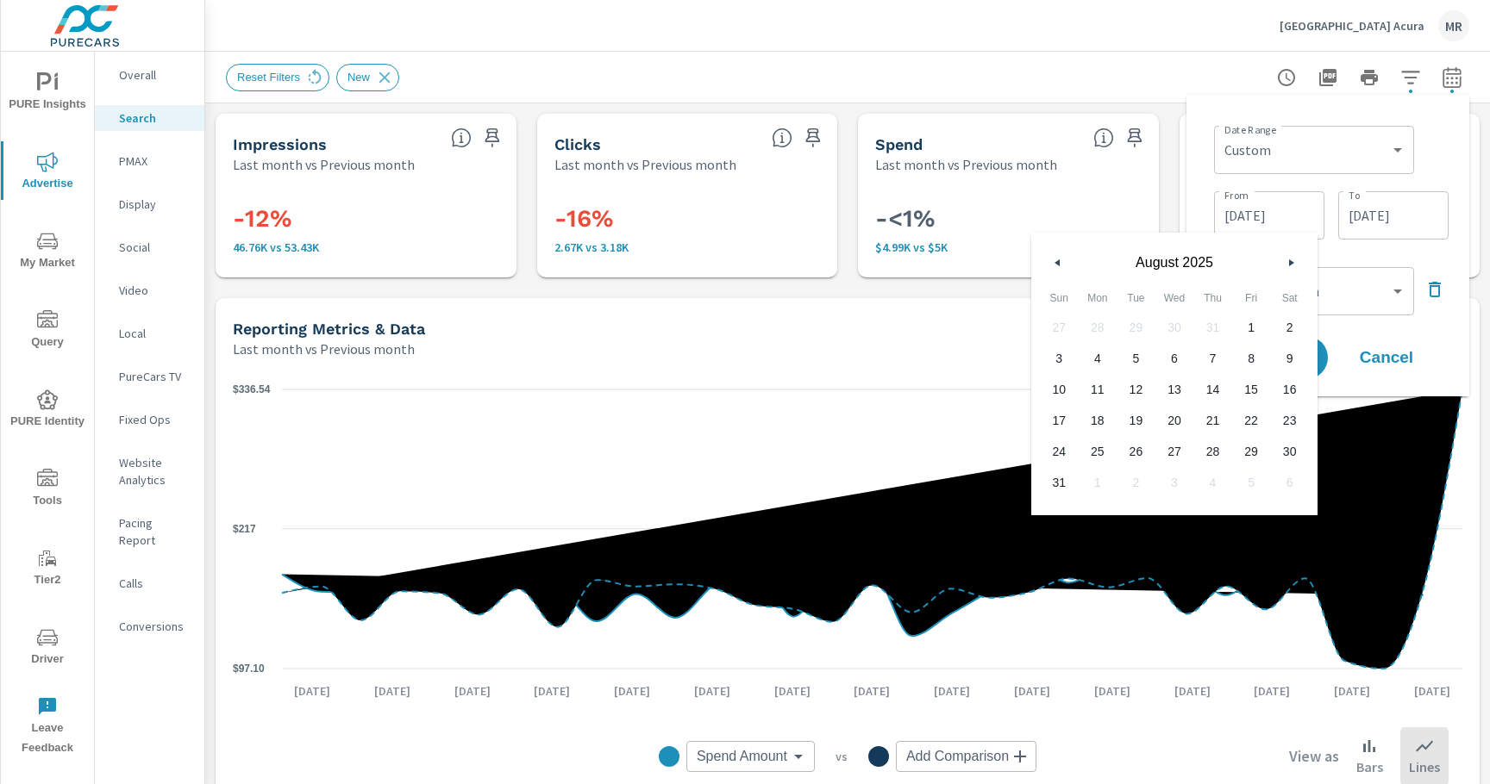
click at [1054, 264] on icon "button" at bounding box center [1055, 262] width 9 height 7
click at [1292, 266] on icon "button" at bounding box center [1293, 262] width 9 height 7
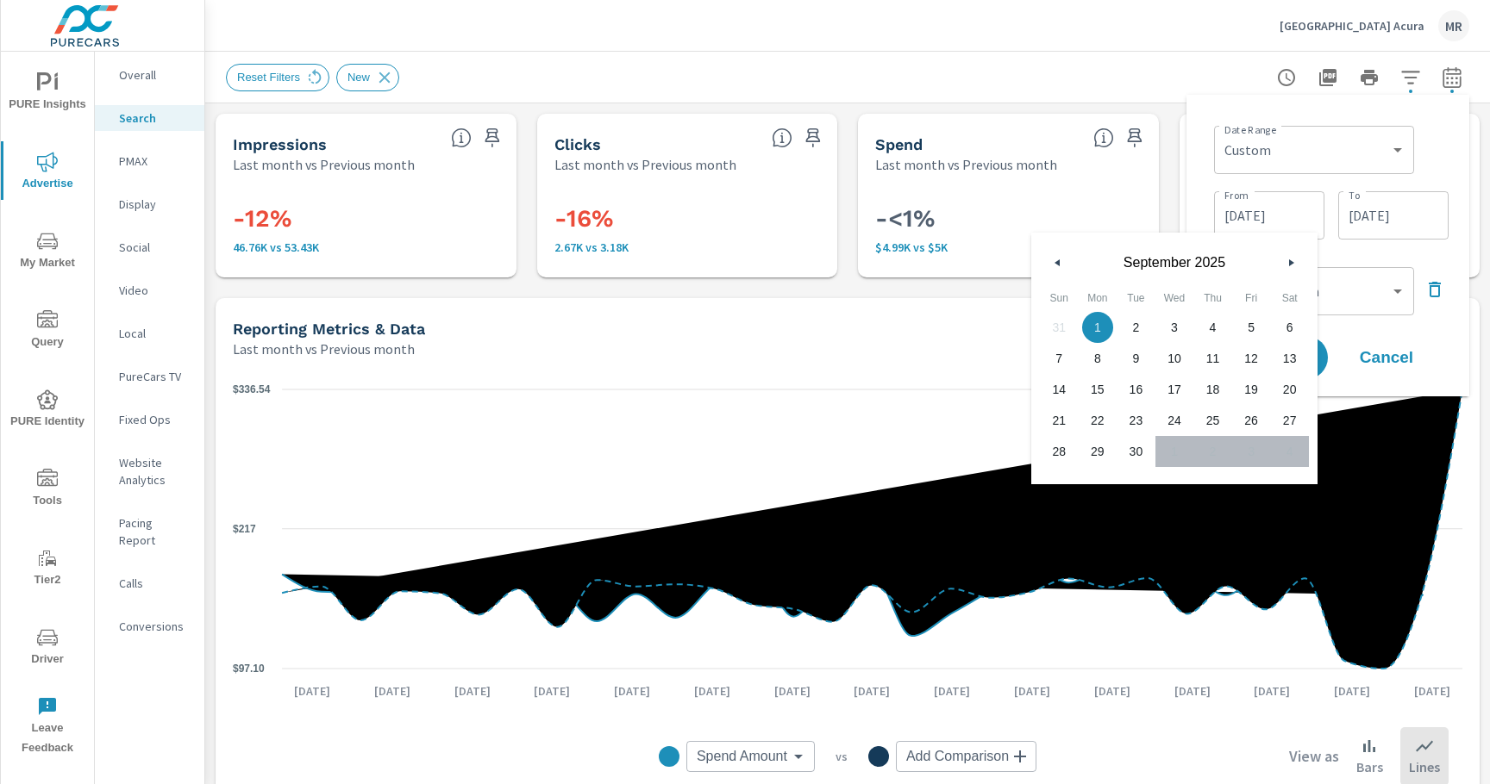
drag, startPoint x: 1099, startPoint y: 325, endPoint x: 1108, endPoint y: 322, distance: 9.3
click at [1098, 325] on span "1" at bounding box center [1097, 327] width 39 height 22
click at [1406, 219] on input "[DATE]" at bounding box center [1393, 215] width 97 height 34
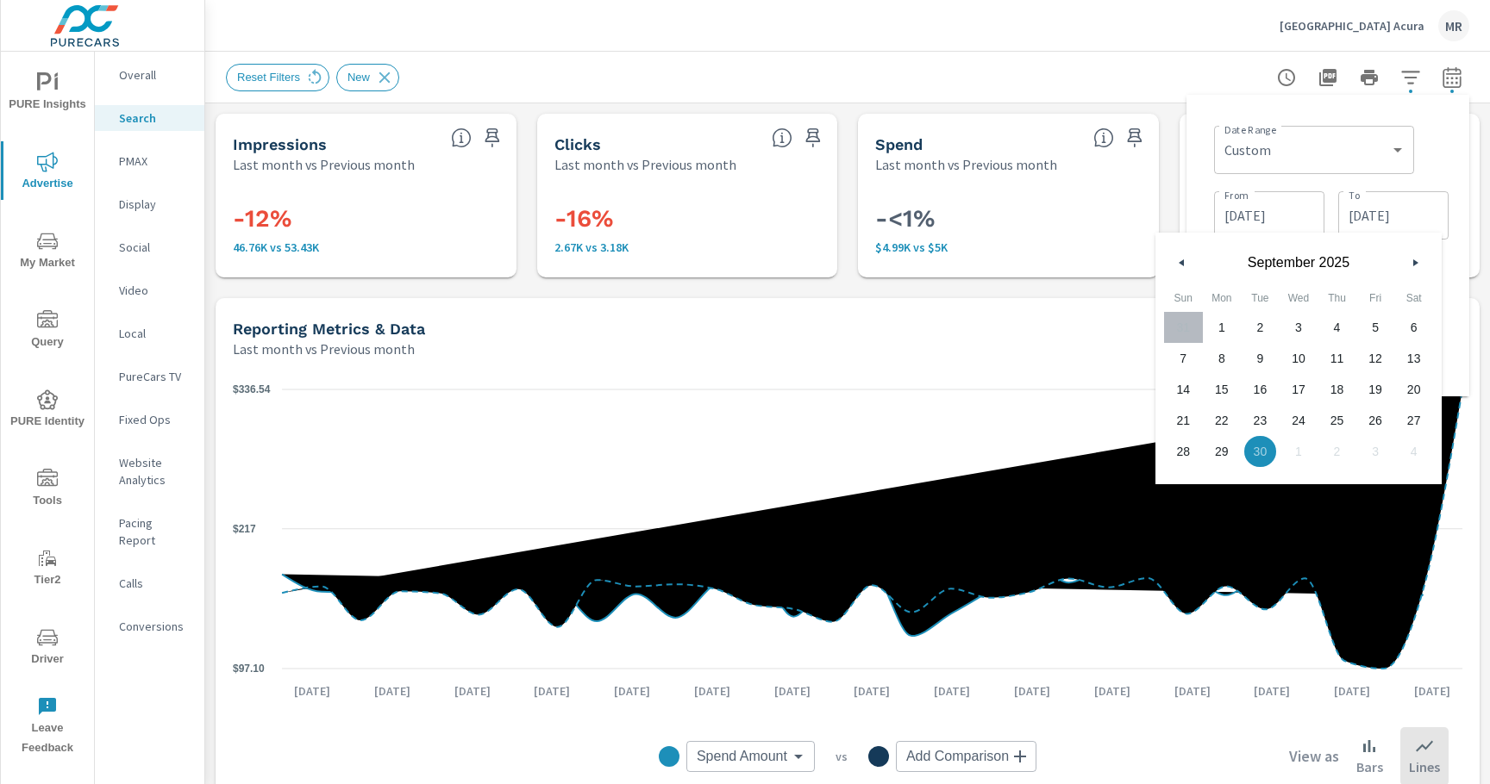
click at [1261, 445] on span "30" at bounding box center [1260, 452] width 39 height 22
drag, startPoint x: 1257, startPoint y: 447, endPoint x: 1266, endPoint y: 422, distance: 26.4
click at [1257, 447] on span "30" at bounding box center [1260, 452] width 39 height 22
drag, startPoint x: 1443, startPoint y: 141, endPoint x: 1380, endPoint y: 207, distance: 90.8
click at [1443, 141] on div "Date Range Custom [DATE] Last week Last 7 days Last 14 days Last 30 days Last 4…" at bounding box center [1331, 148] width 234 height 59
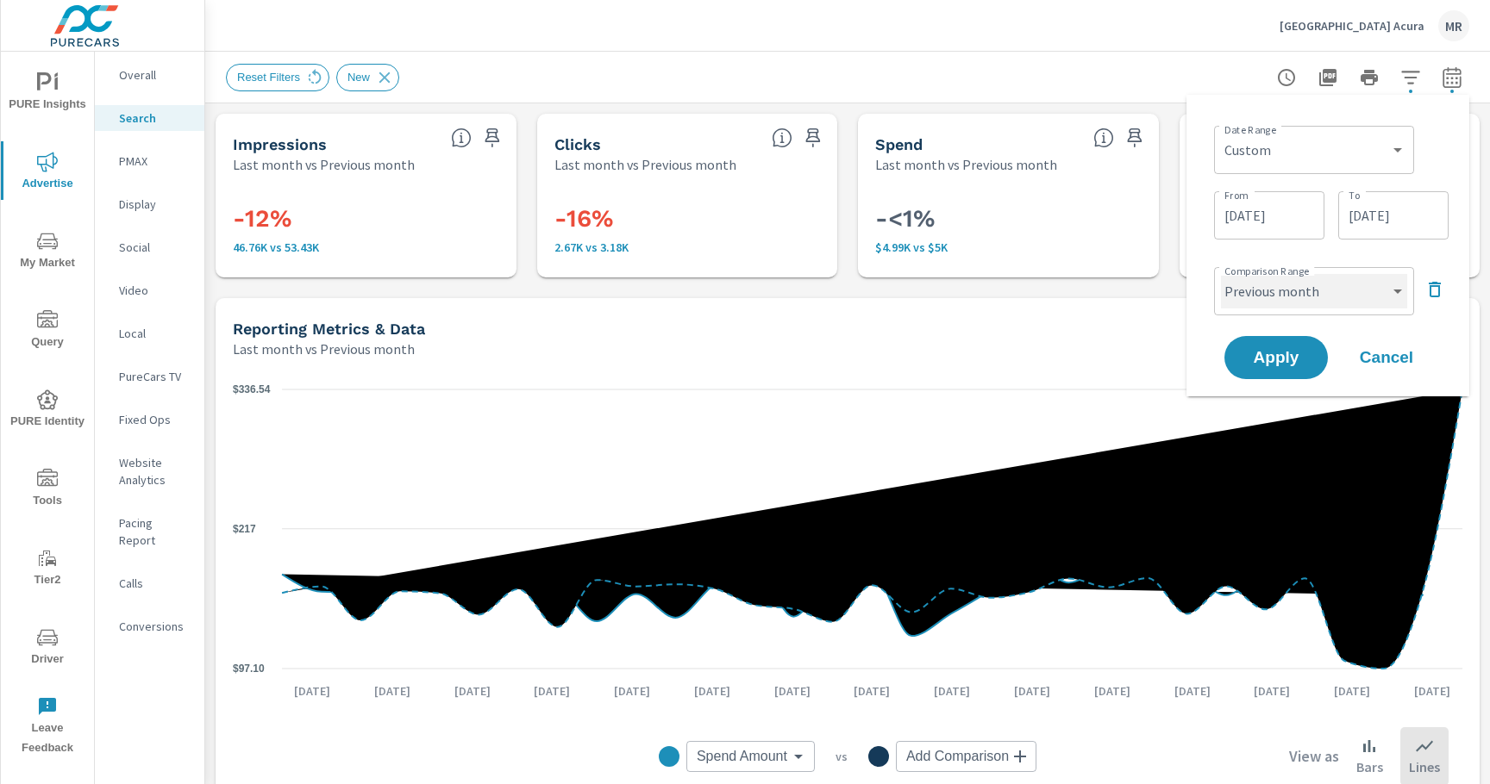
click at [1271, 290] on select "Custom Previous period Previous month Previous year" at bounding box center [1314, 291] width 186 height 34
click at [1221, 274] on select "Custom Previous period Previous month Previous year" at bounding box center [1314, 291] width 186 height 34
select select "custom"
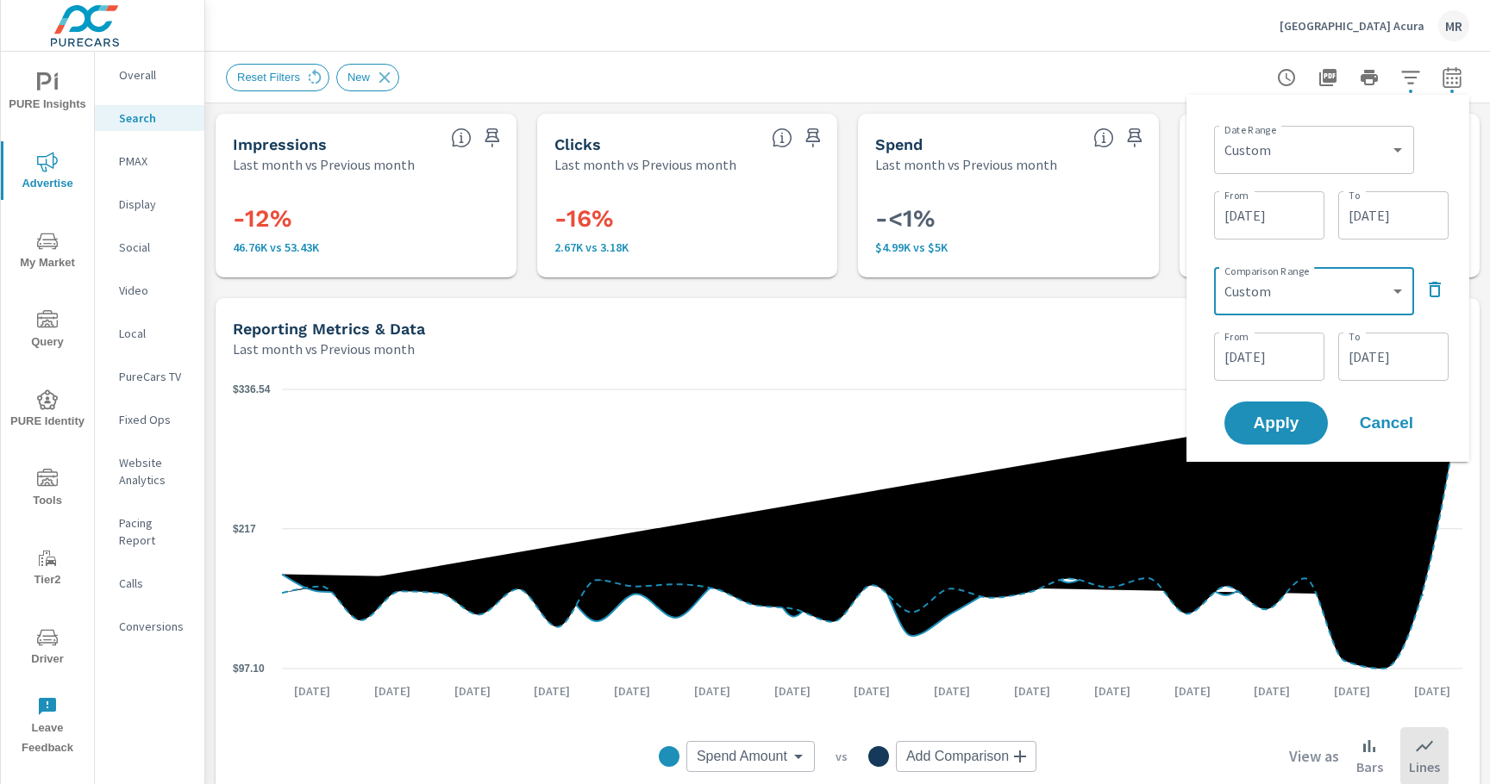
click at [1260, 353] on input "[DATE]" at bounding box center [1269, 357] width 97 height 34
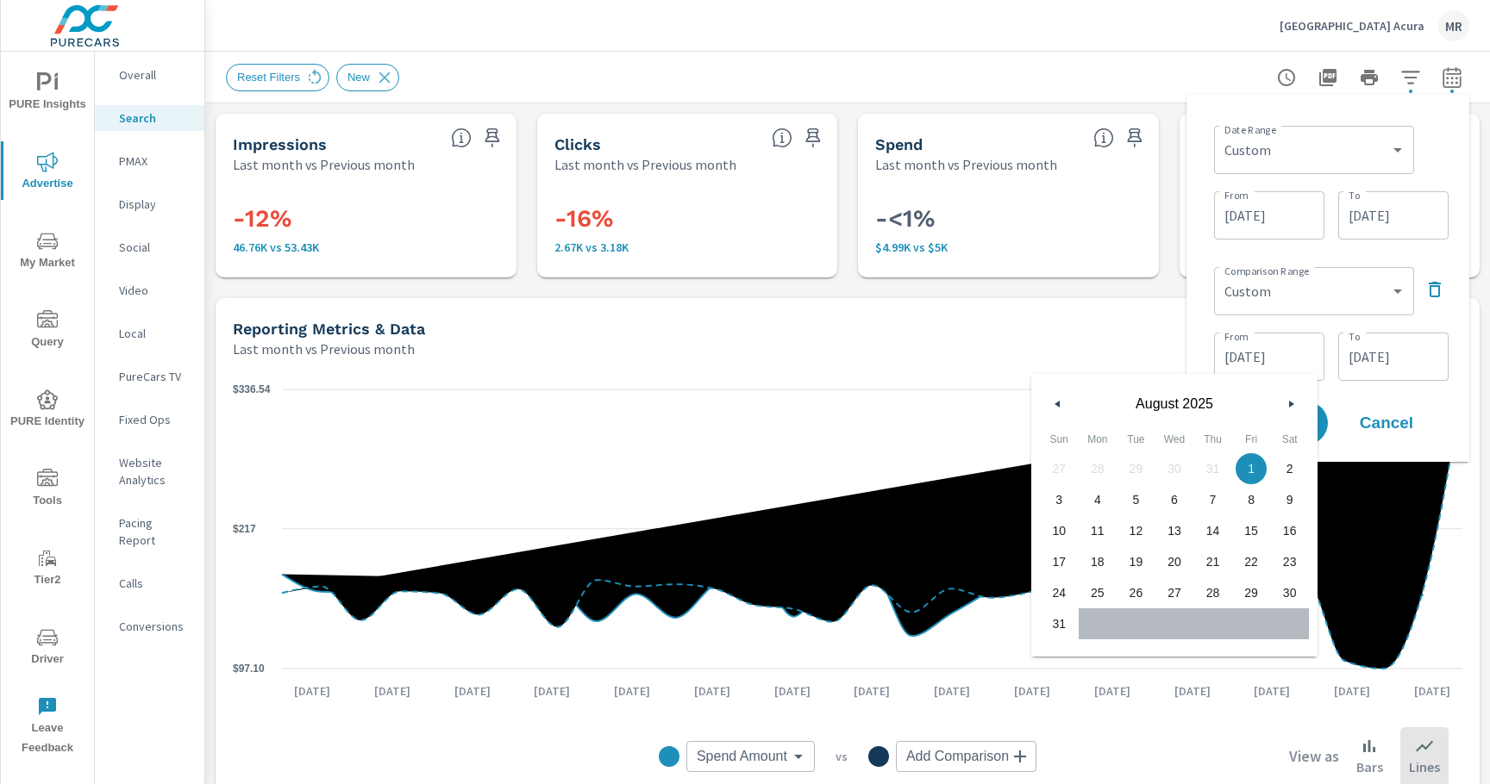
click at [1054, 407] on icon "button" at bounding box center [1055, 404] width 9 height 7
click at [1054, 406] on icon "button" at bounding box center [1055, 404] width 9 height 7
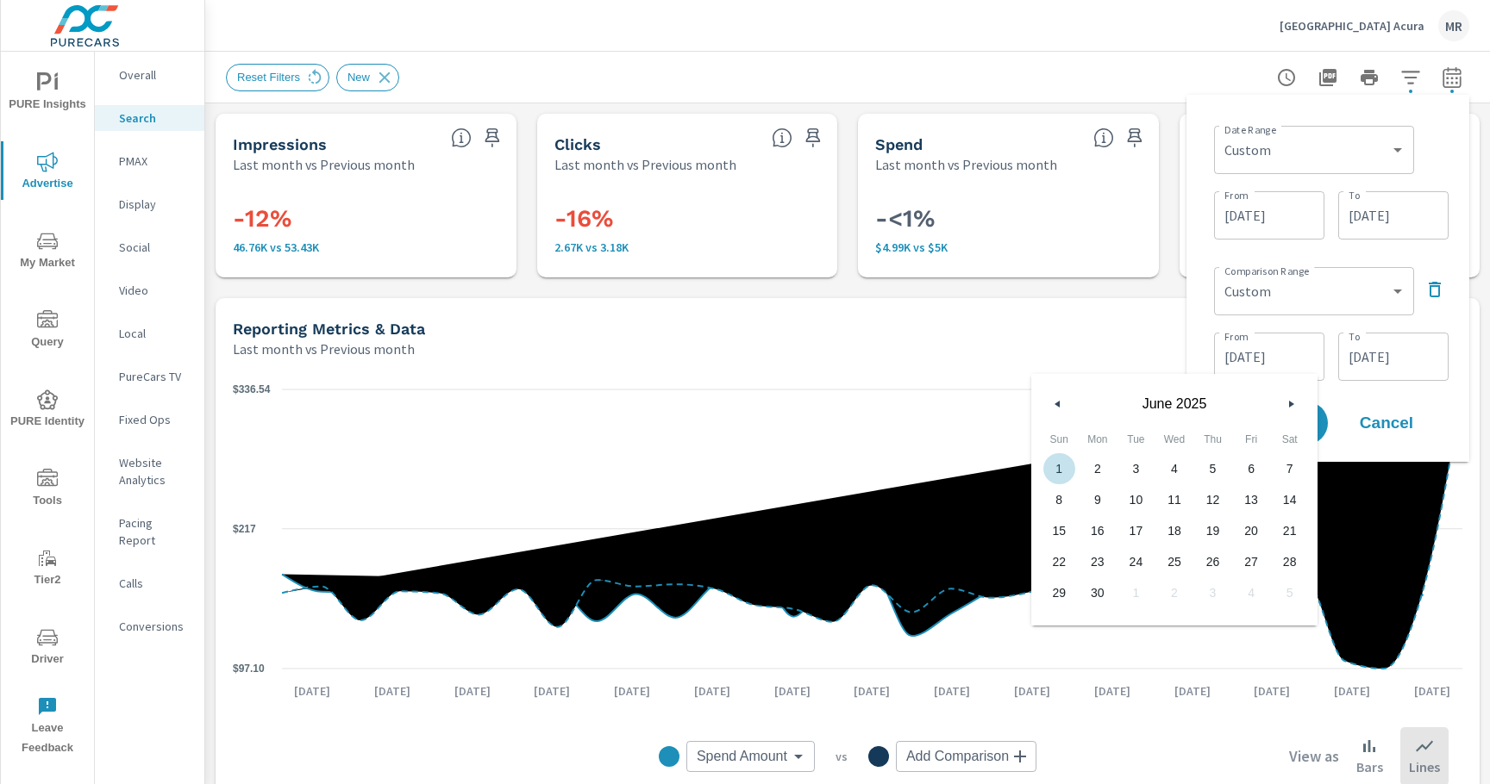
click at [1055, 465] on span "1" at bounding box center [1059, 469] width 39 height 22
type input "[DATE]"
click at [1364, 358] on input "[DATE]" at bounding box center [1393, 357] width 97 height 34
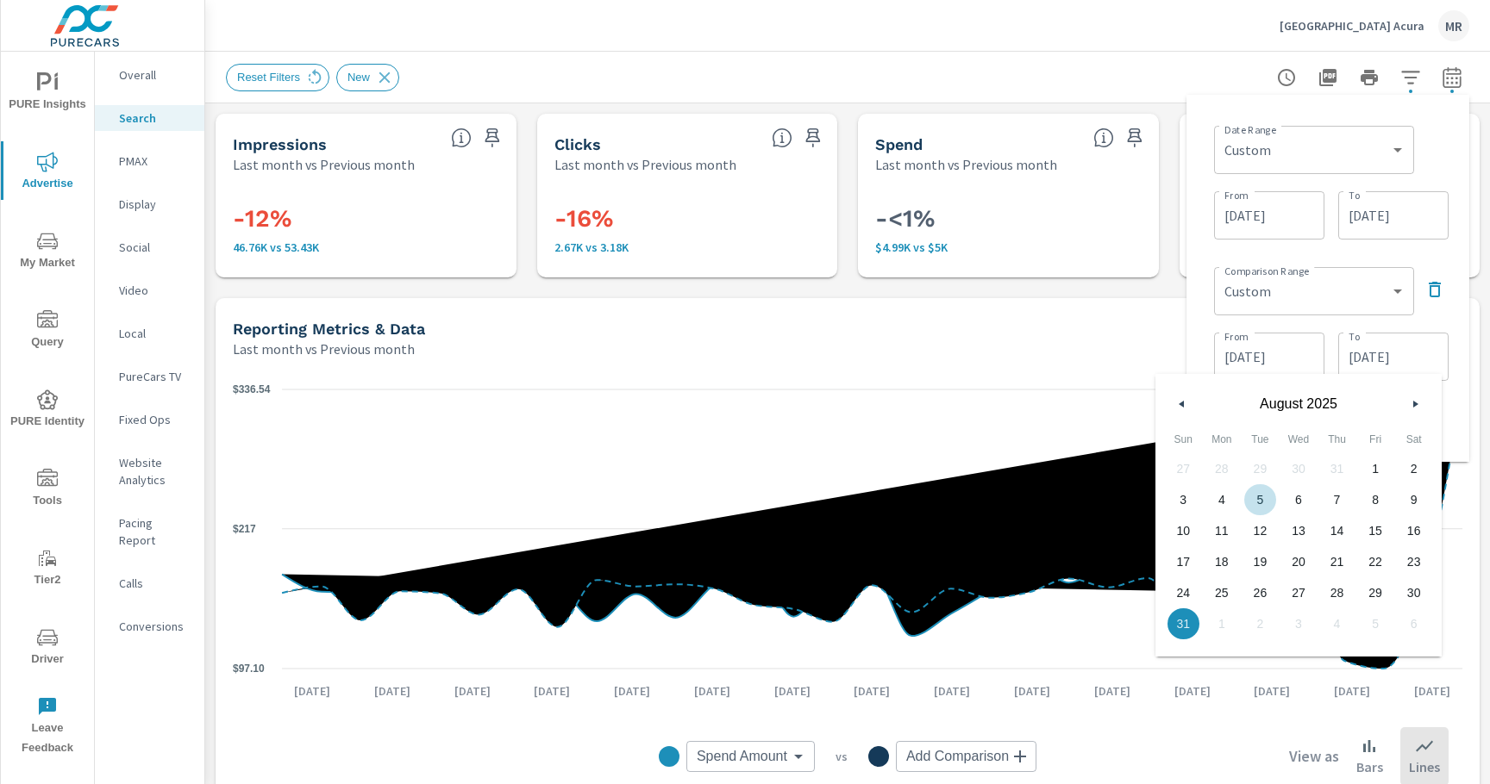
click at [1188, 406] on button "button" at bounding box center [1182, 404] width 21 height 21
click at [1228, 593] on span "30" at bounding box center [1222, 593] width 39 height 22
type input "[DATE]"
click at [1435, 326] on div "From [DATE] From To [DATE] To" at bounding box center [1331, 355] width 234 height 59
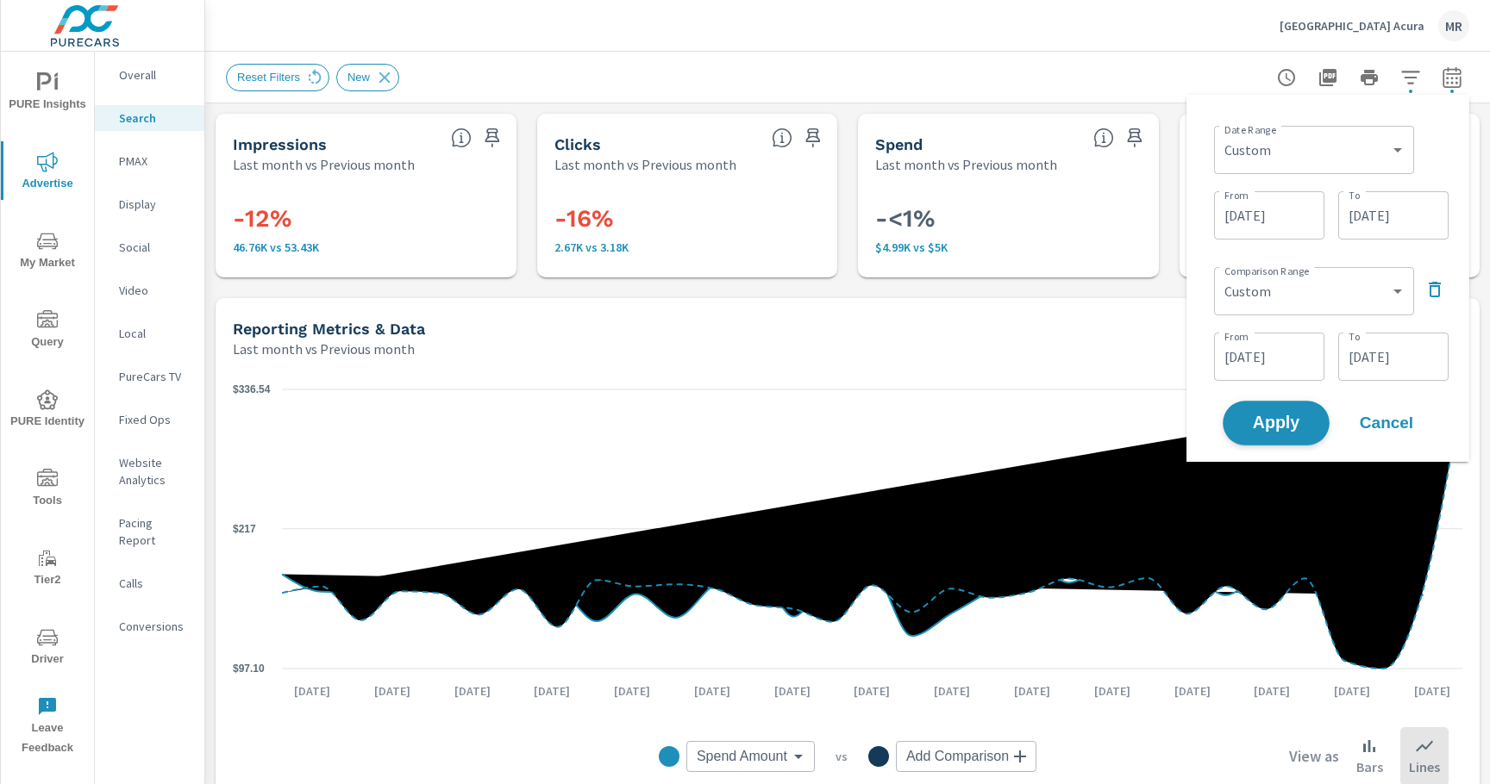
click at [1316, 419] on button "Apply" at bounding box center [1275, 423] width 107 height 45
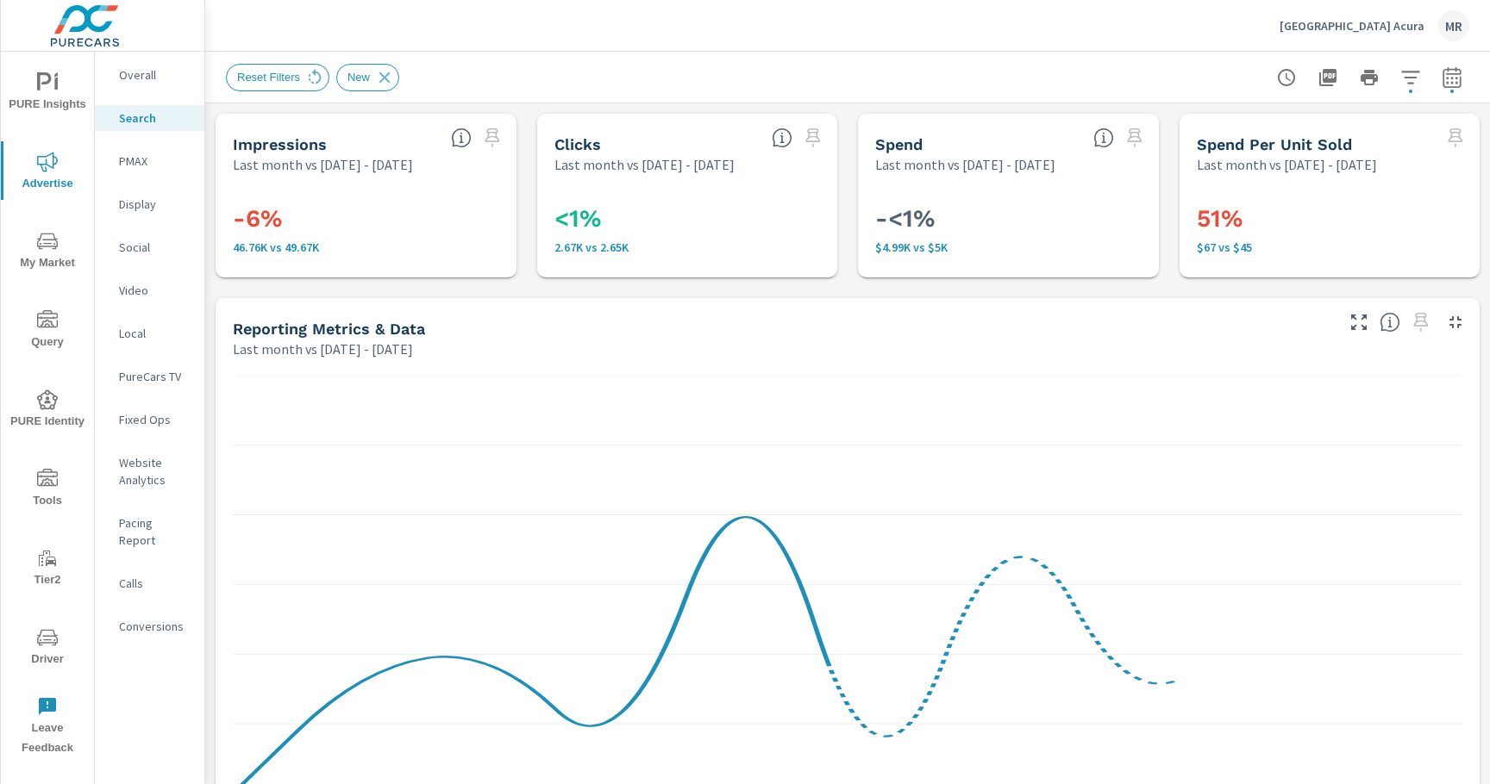
click at [1469, 79] on div "Reset Filters New" at bounding box center [847, 77] width 1285 height 51
click at [1455, 80] on icon "button" at bounding box center [1451, 77] width 21 height 21
select select "Last month"
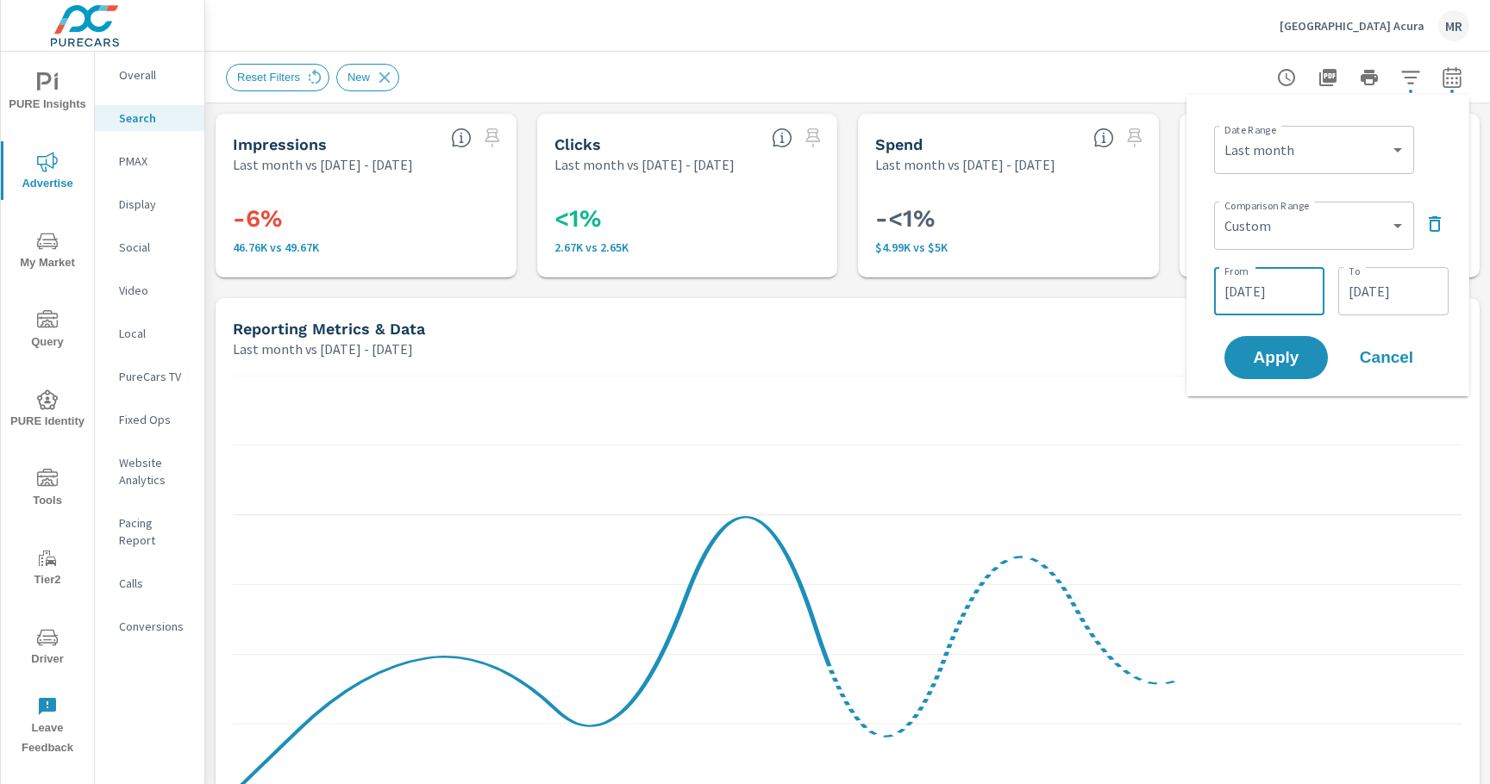
click at [1257, 291] on input "[DATE]" at bounding box center [1269, 291] width 97 height 34
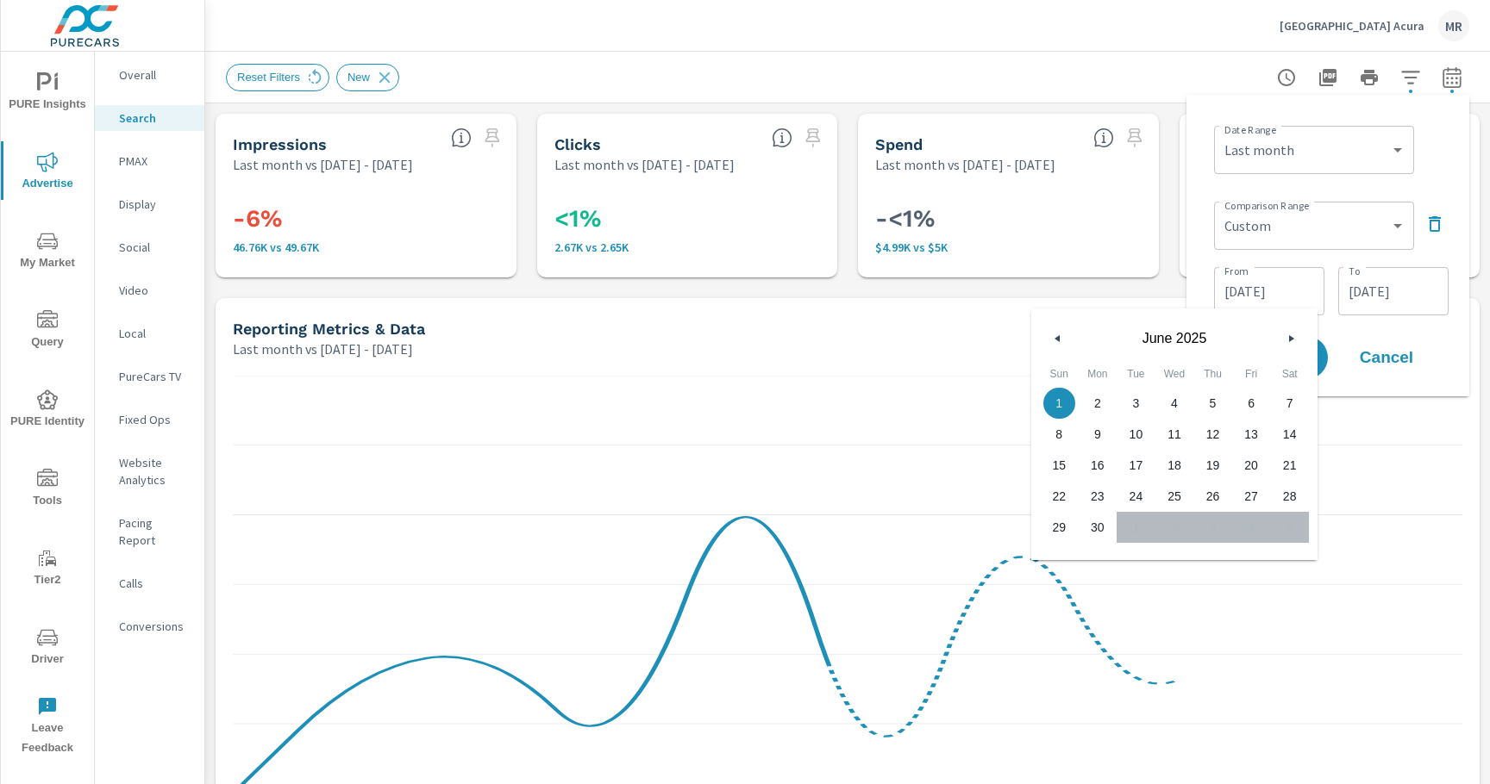
drag, startPoint x: 1064, startPoint y: 341, endPoint x: 1066, endPoint y: 361, distance: 19.9
click at [1064, 341] on button "button" at bounding box center [1057, 338] width 21 height 21
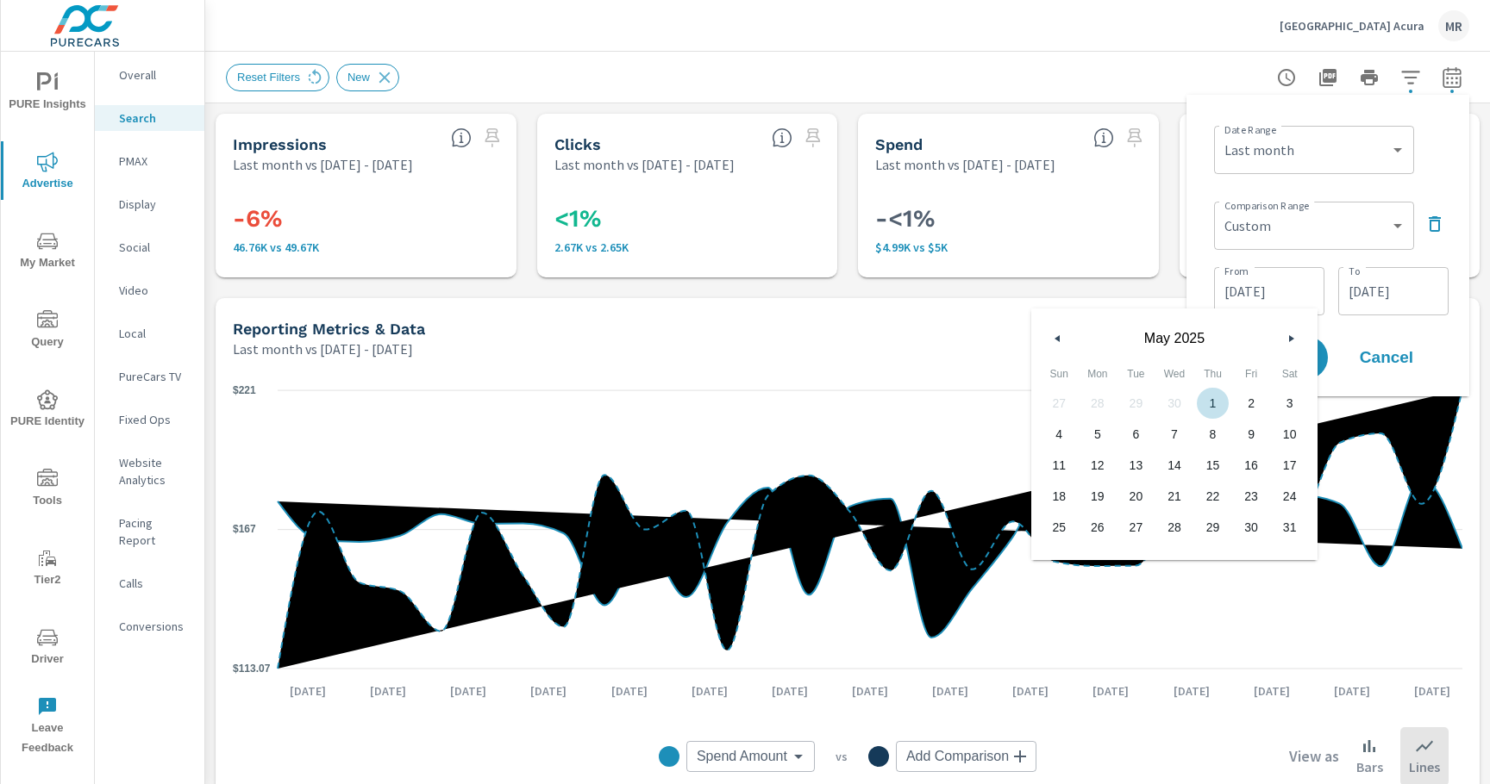
click at [1218, 401] on span "1" at bounding box center [1212, 403] width 39 height 22
type input "[DATE]"
click at [1390, 297] on input "[DATE]" at bounding box center [1393, 291] width 97 height 34
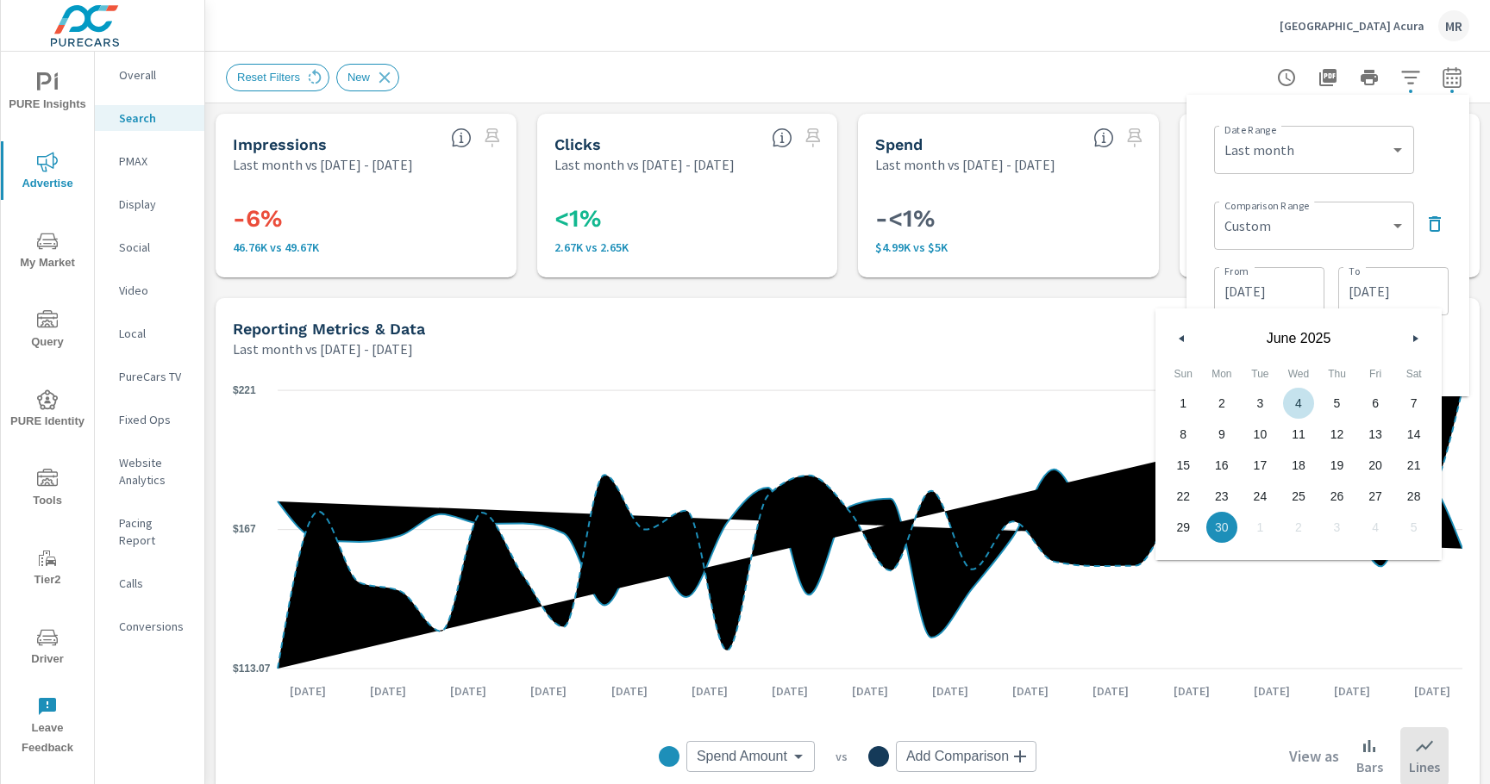
click at [1186, 338] on button "button" at bounding box center [1182, 338] width 21 height 21
click at [1411, 527] on span "31" at bounding box center [1413, 527] width 39 height 22
type input "[DATE]"
click at [1439, 256] on div "Comparison Range Custom Previous period Previous month Previous year ​ From [DA…" at bounding box center [1331, 257] width 234 height 124
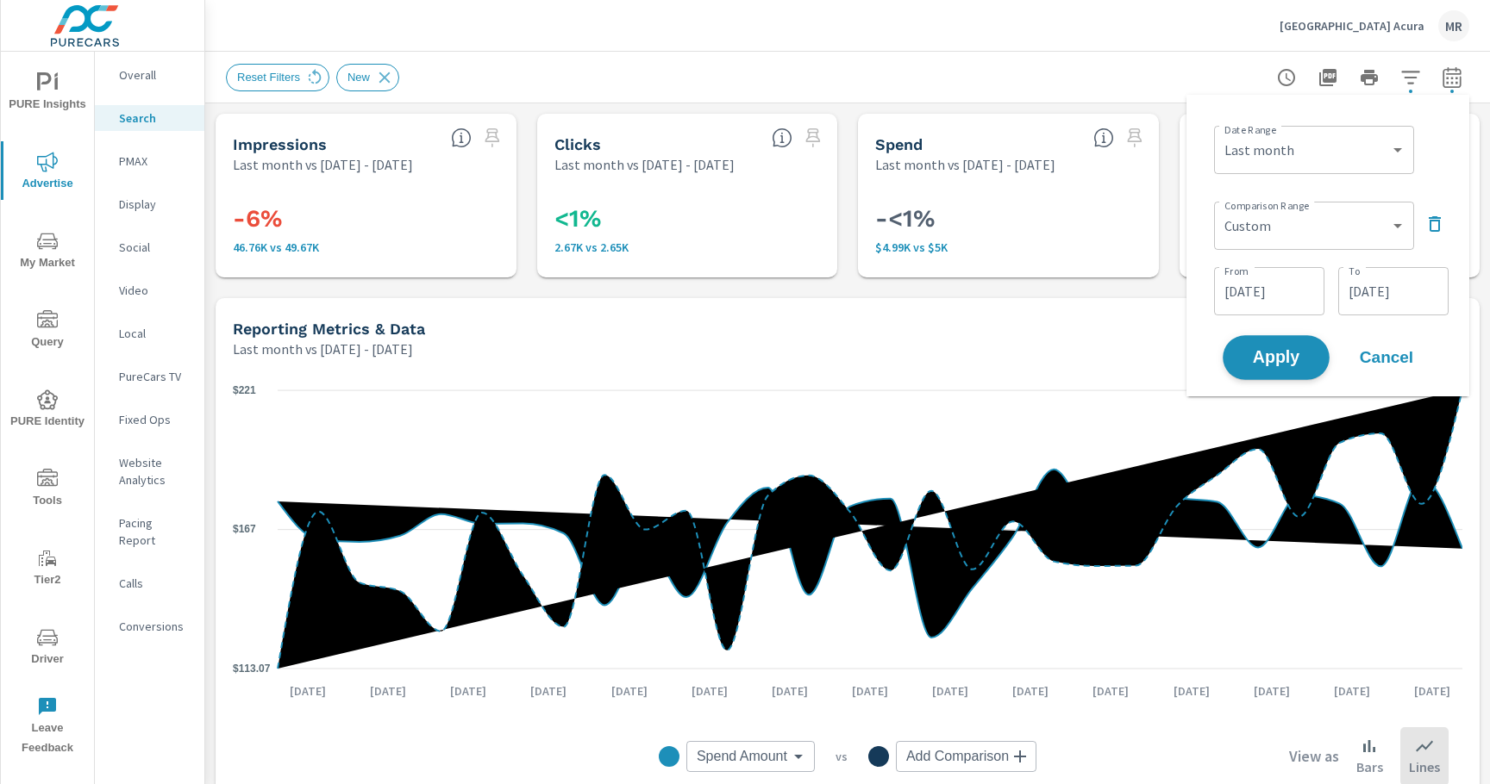
click at [1286, 351] on span "Apply" at bounding box center [1276, 358] width 71 height 16
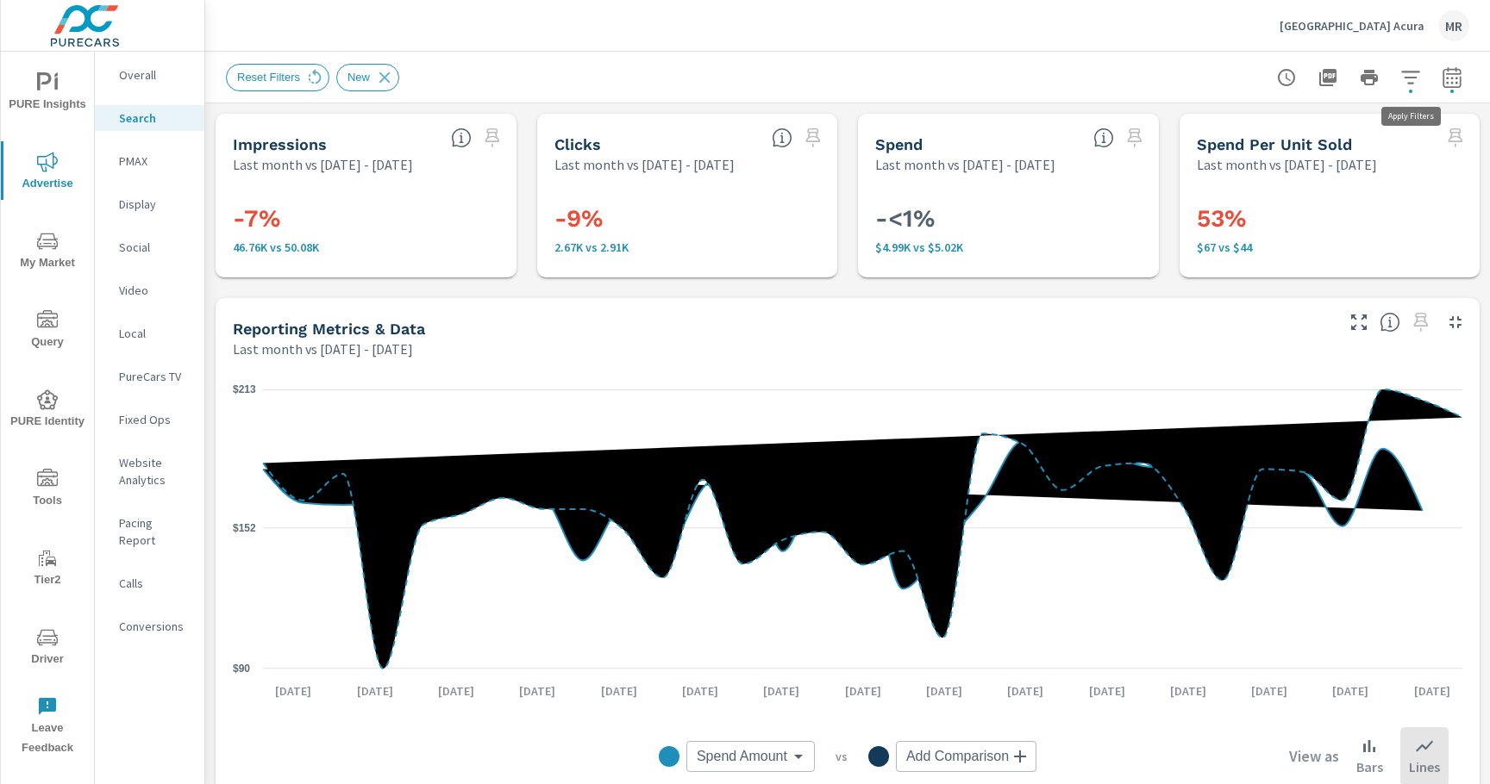
scroll to position [20, 0]
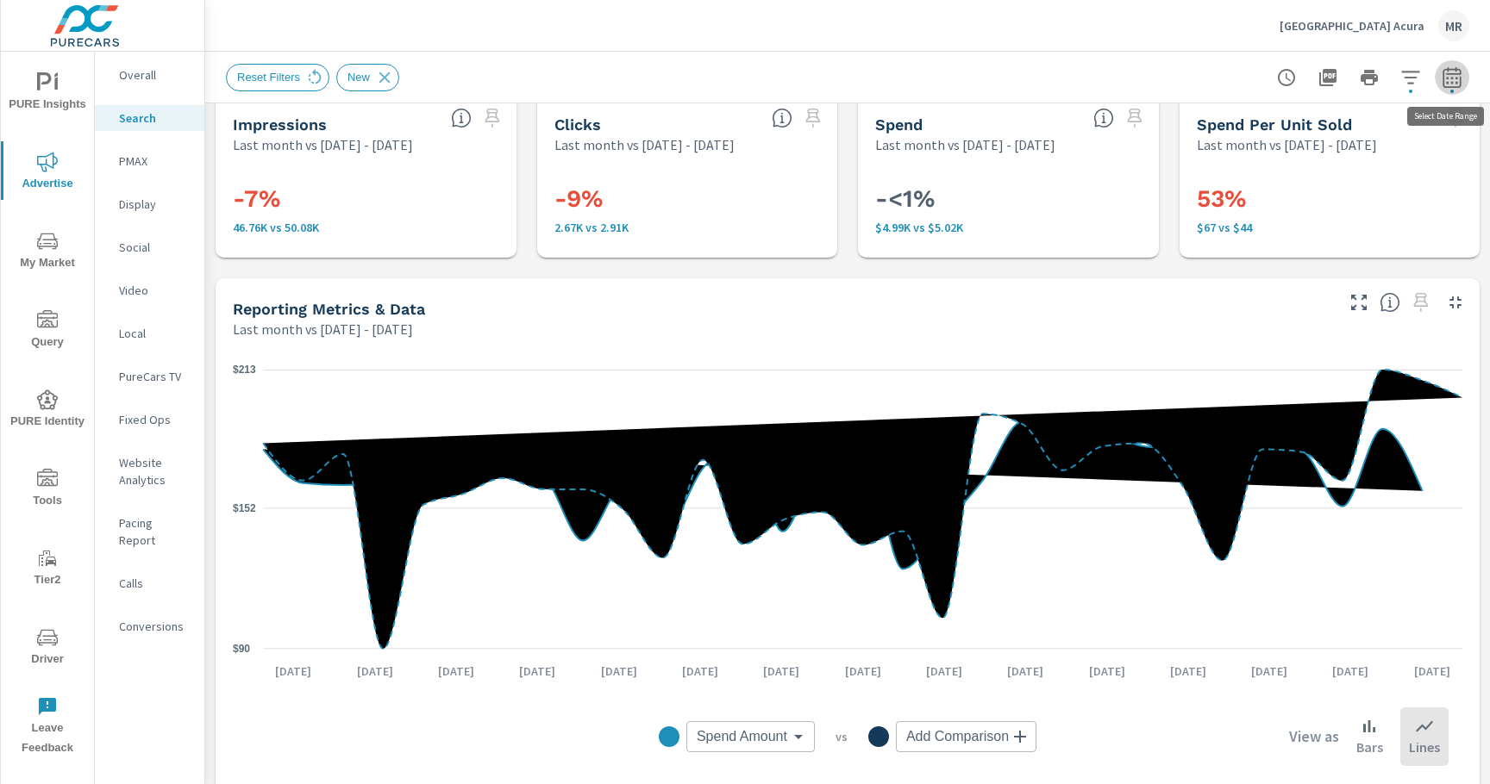
click at [1454, 80] on icon "button" at bounding box center [1451, 77] width 21 height 21
select select "Last month"
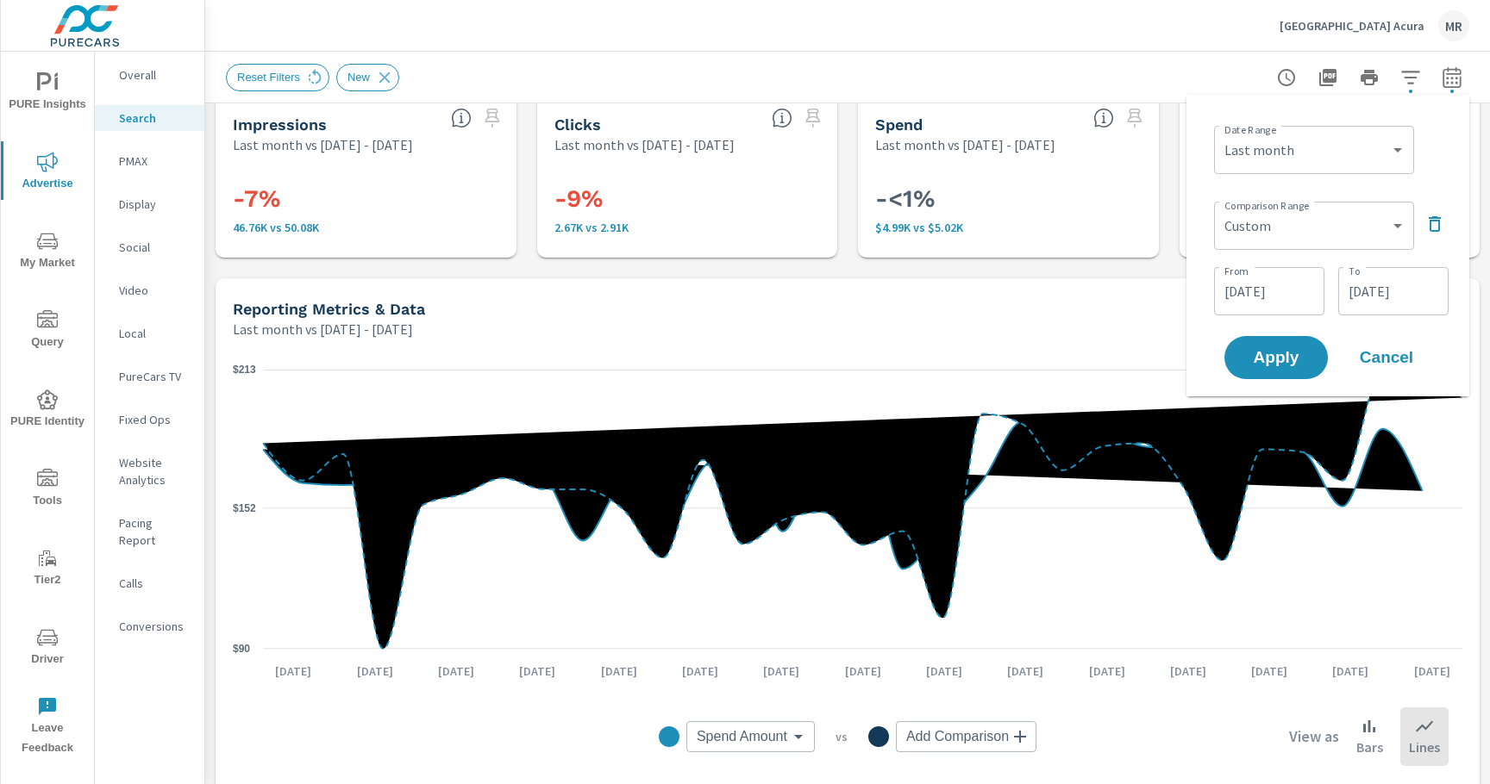
click at [1268, 293] on input "[DATE]" at bounding box center [1269, 291] width 97 height 34
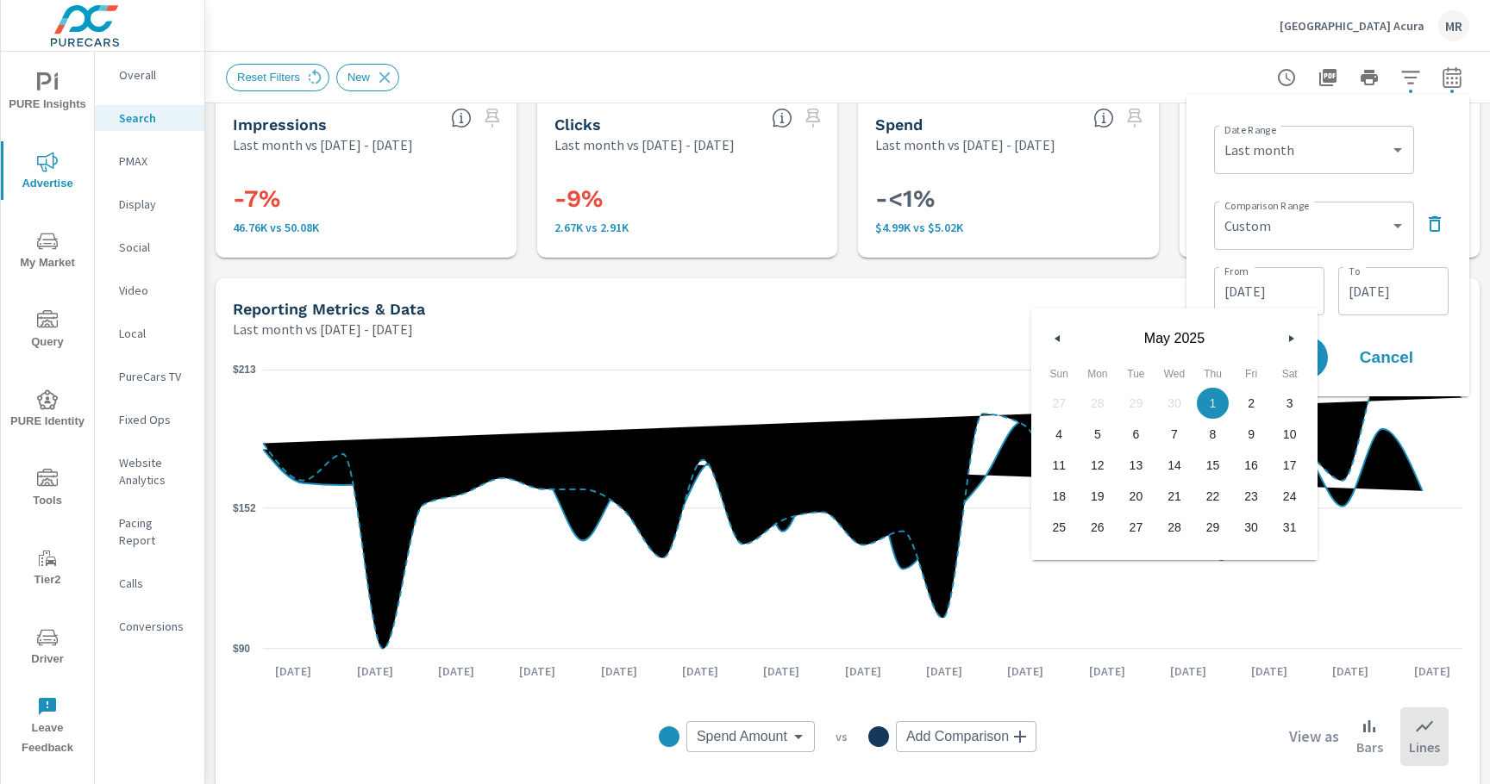
click at [1060, 336] on button "button" at bounding box center [1057, 338] width 21 height 21
click at [1143, 401] on span "1" at bounding box center [1135, 403] width 39 height 22
type input "[DATE]"
click at [1389, 299] on input "[DATE]" at bounding box center [1393, 291] width 97 height 34
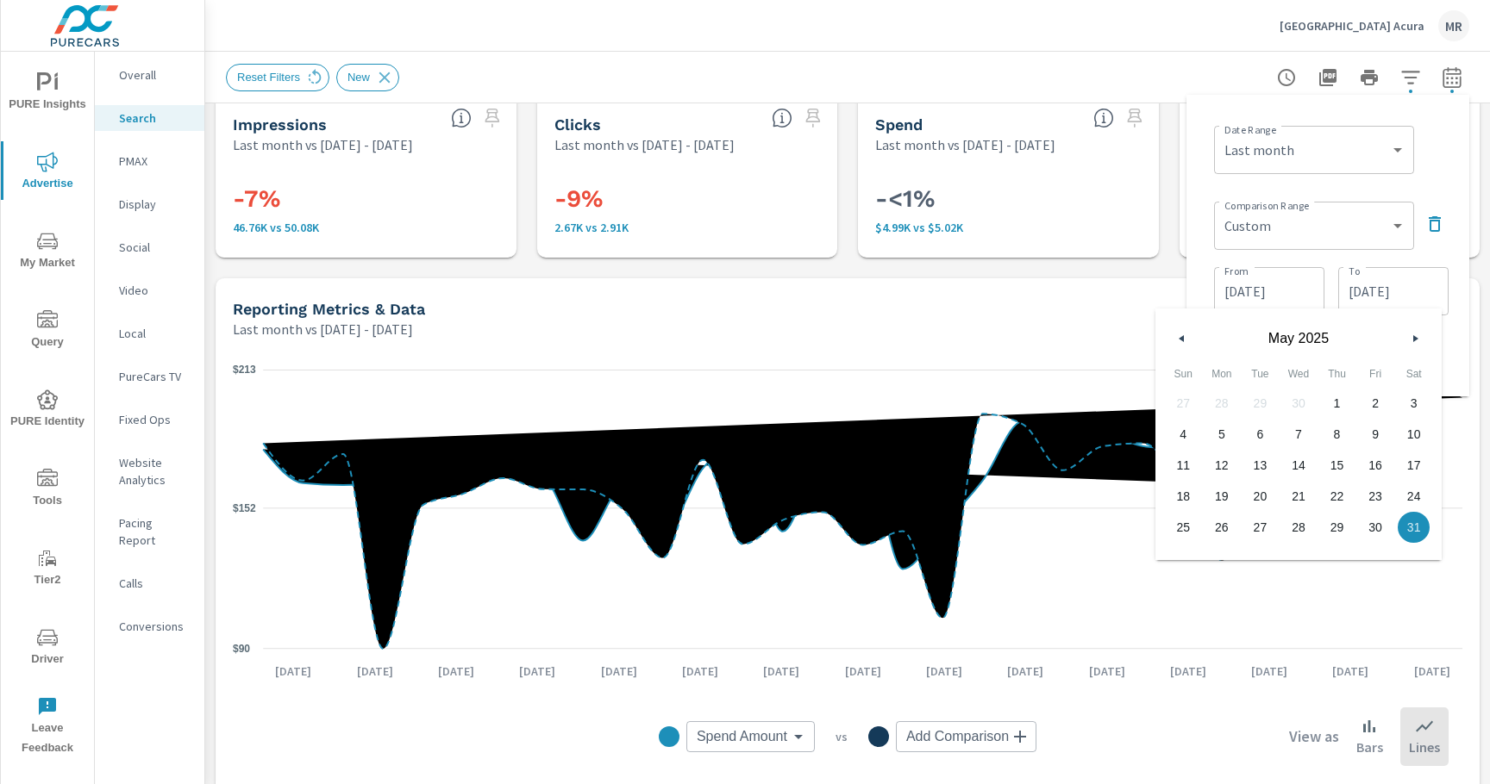
click at [1171, 340] on div "[DATE]" at bounding box center [1298, 335] width 286 height 52
click at [1177, 339] on icon "button" at bounding box center [1179, 338] width 9 height 7
click at [1294, 527] on span "30" at bounding box center [1298, 527] width 39 height 22
type input "[DATE]"
click at [1435, 253] on div "Comparison Range Custom Previous period Previous month Previous year ​ From [DA…" at bounding box center [1331, 257] width 234 height 124
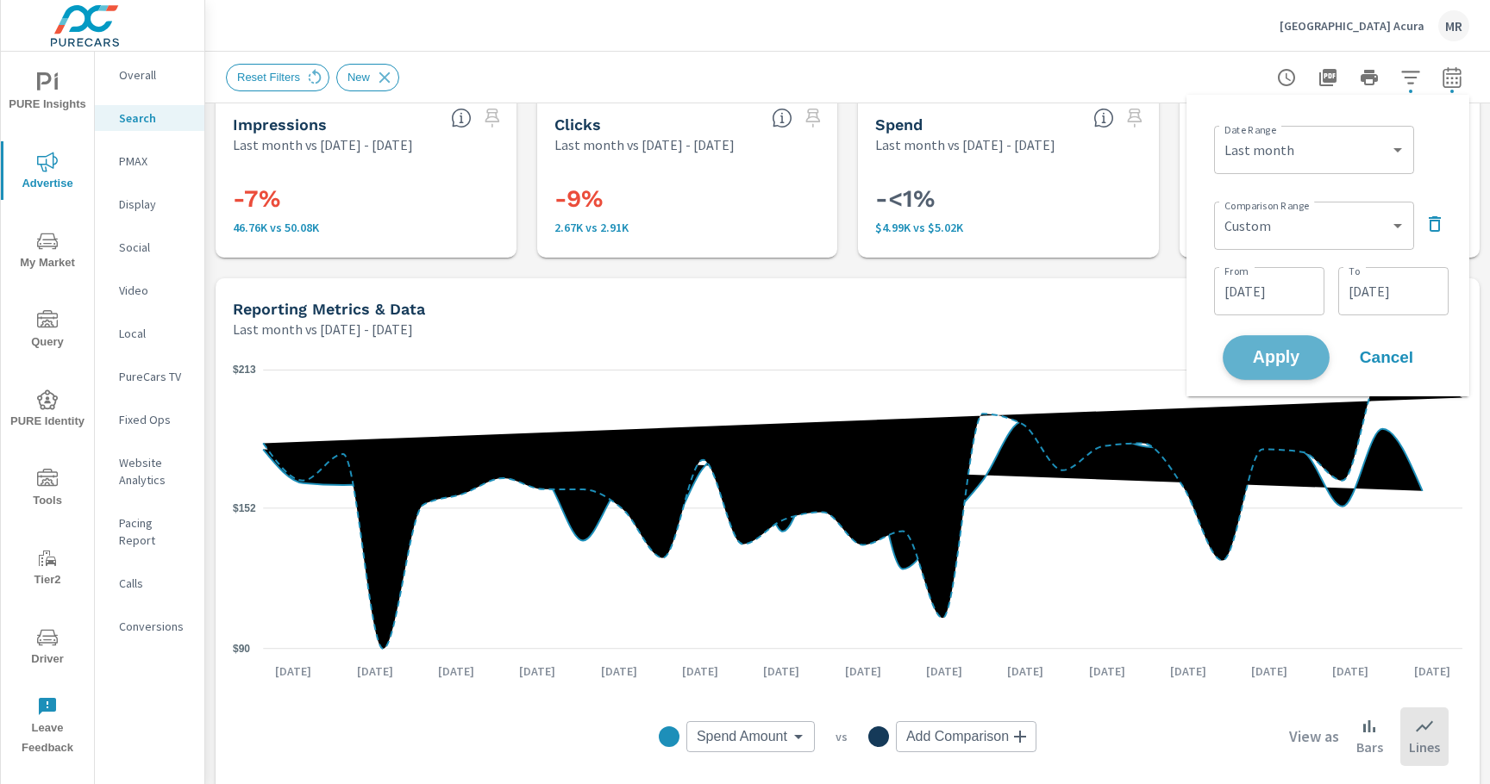
click at [1284, 354] on span "Apply" at bounding box center [1276, 358] width 71 height 16
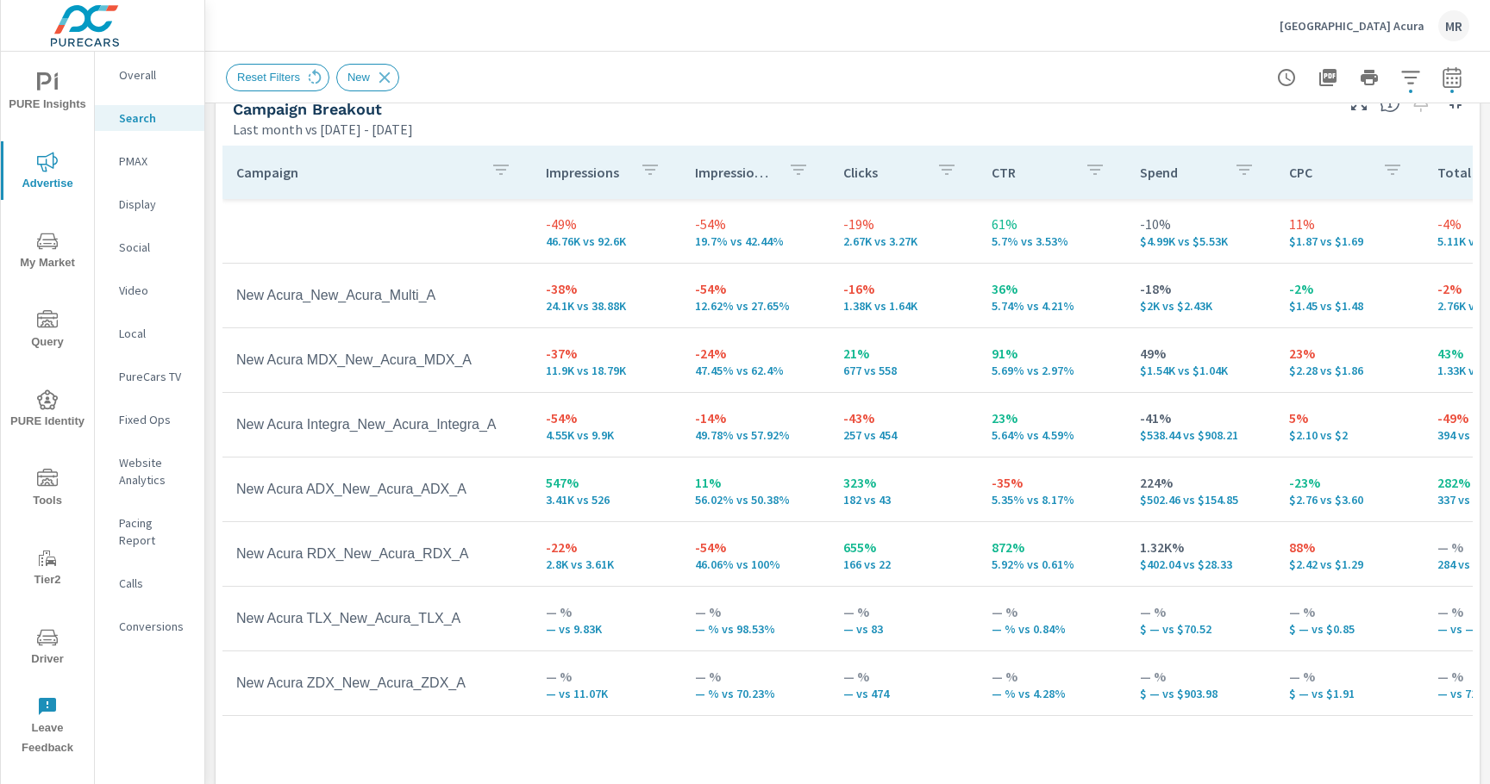
scroll to position [747, 0]
